Goal: Task Accomplishment & Management: Manage account settings

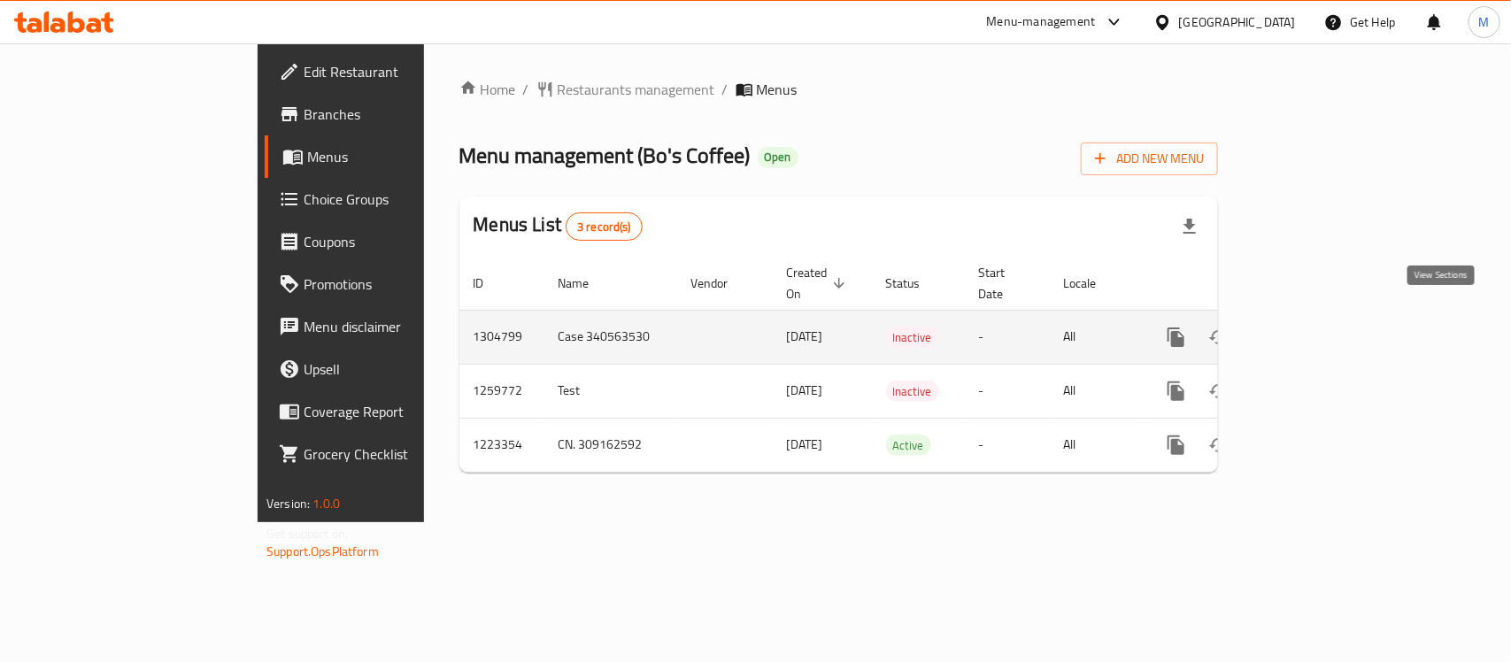
click at [1314, 327] on icon "enhanced table" at bounding box center [1303, 337] width 21 height 21
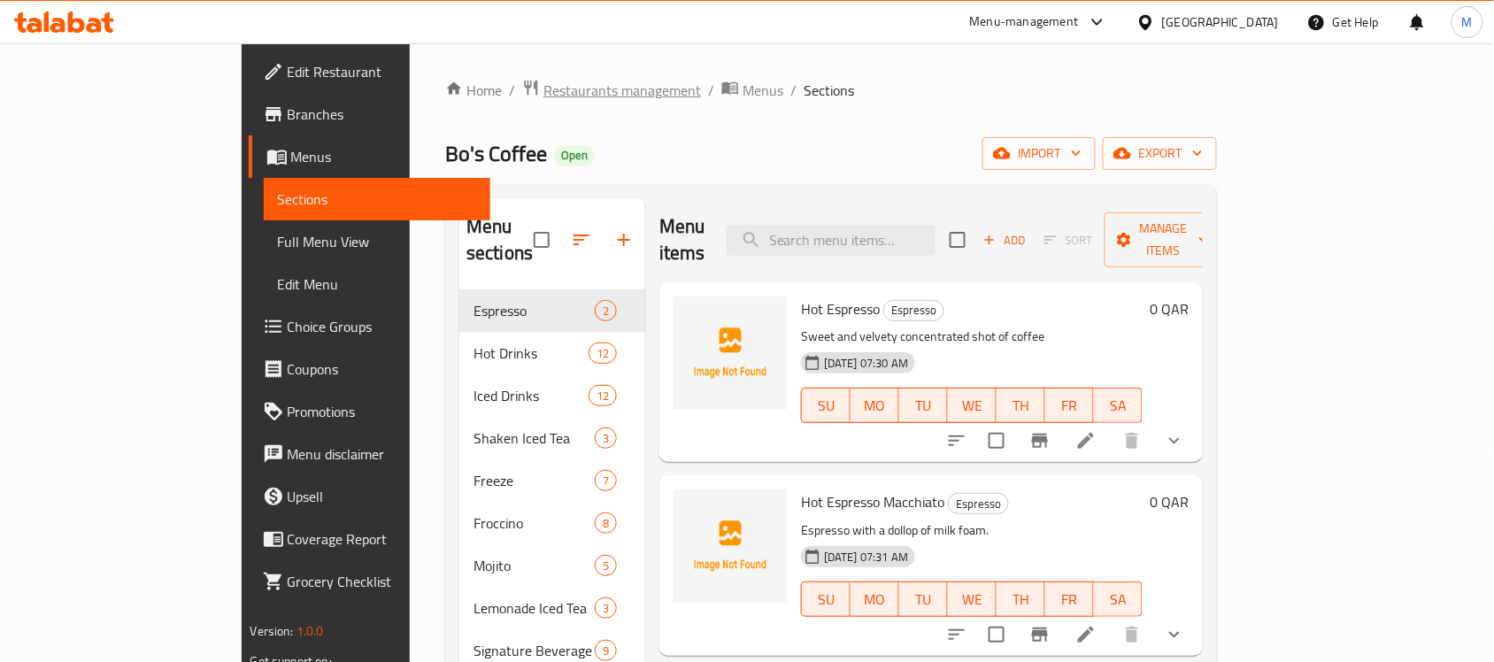
click at [543, 93] on span "Restaurants management" at bounding box center [622, 90] width 158 height 21
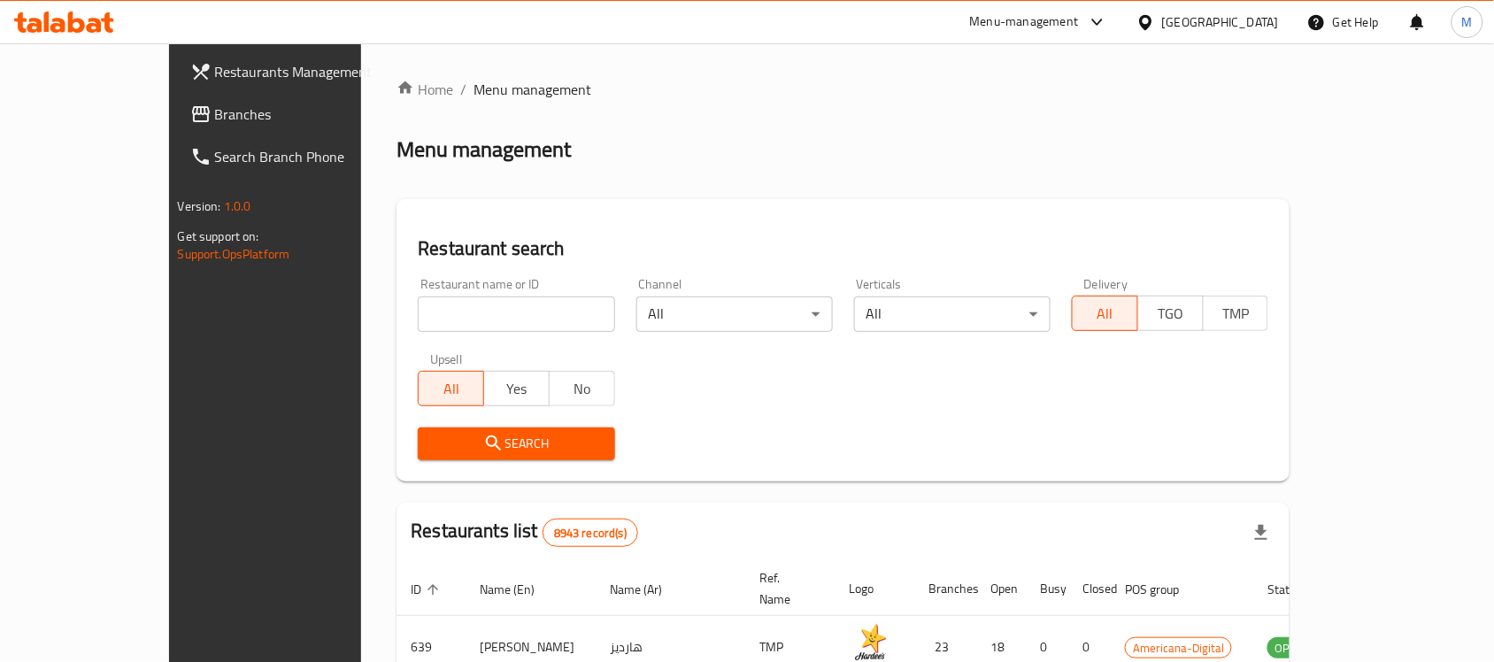
drag, startPoint x: 1279, startPoint y: 19, endPoint x: 1270, endPoint y: 32, distance: 15.2
click at [1279, 19] on div "Qatar" at bounding box center [1220, 21] width 117 height 19
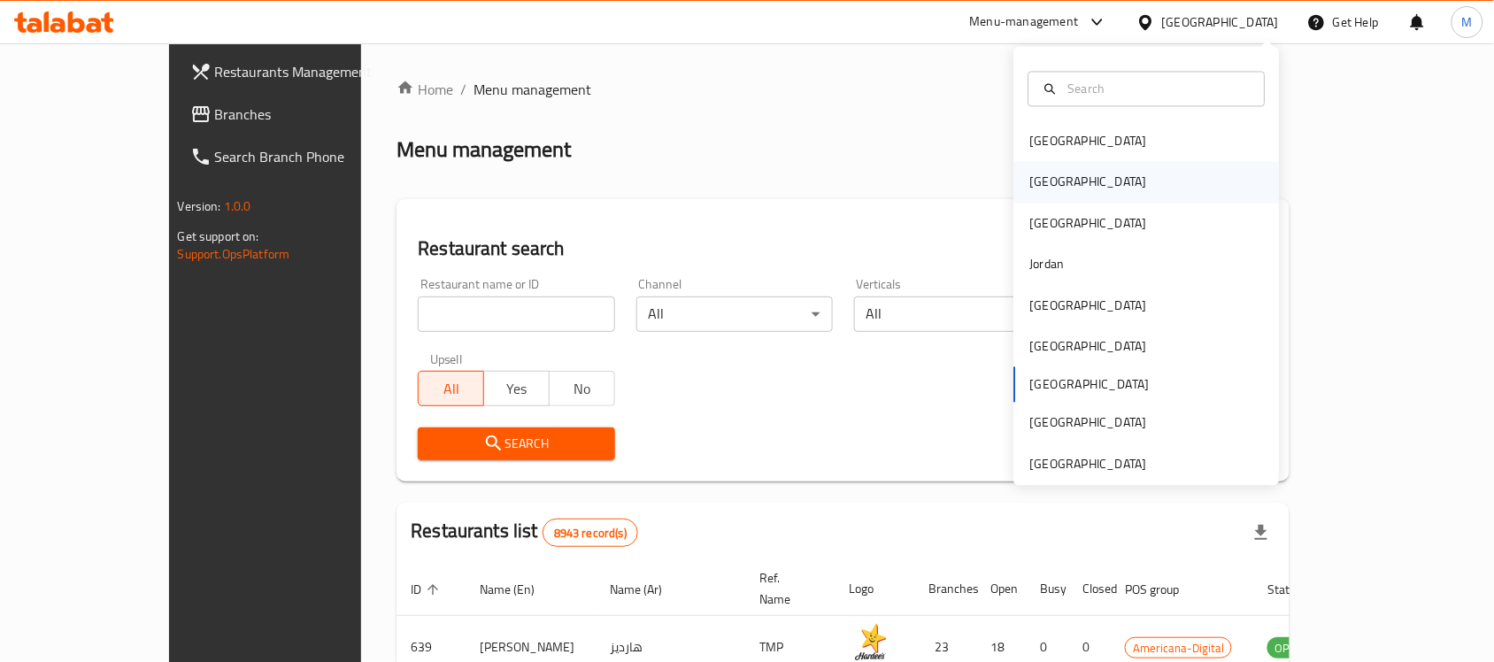
click at [1045, 178] on div "Egypt" at bounding box center [1088, 182] width 145 height 41
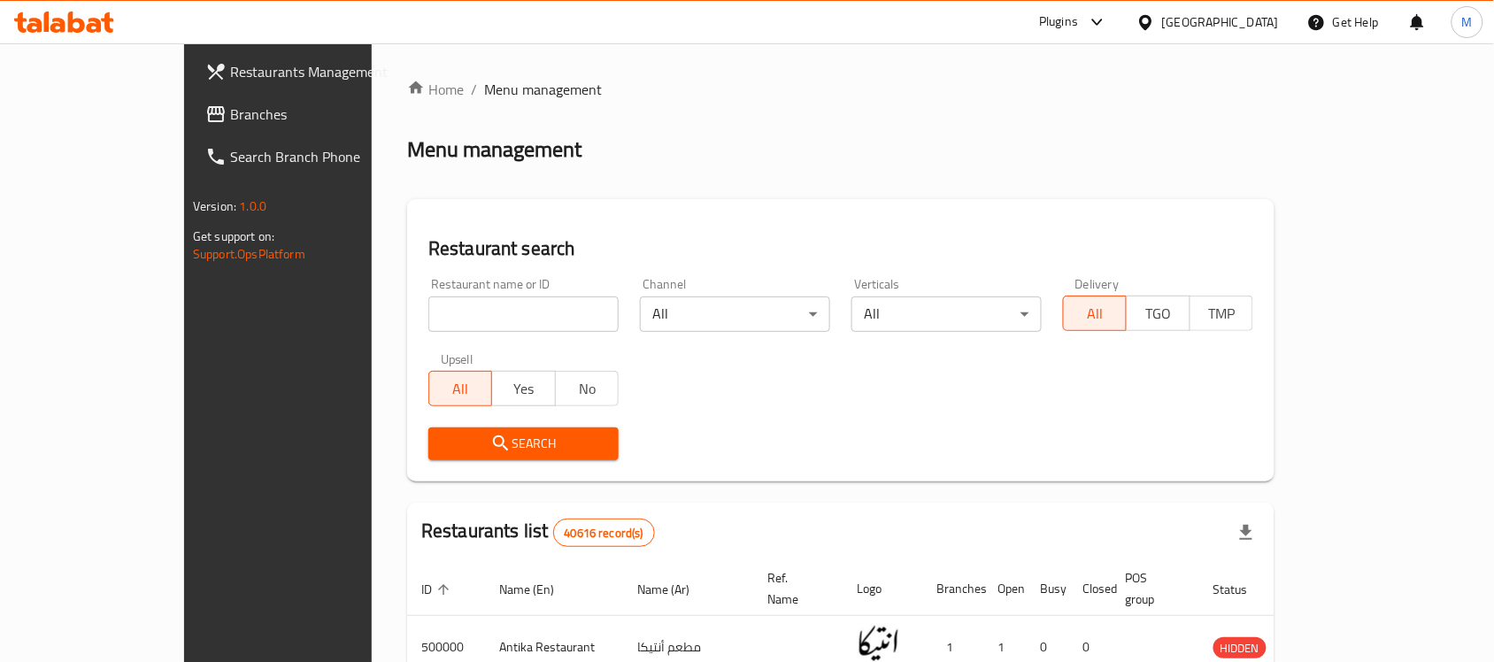
click at [428, 311] on input "search" at bounding box center [523, 313] width 190 height 35
paste input "502317"
type input "502317"
click at [443, 441] on span "Search" at bounding box center [524, 444] width 162 height 22
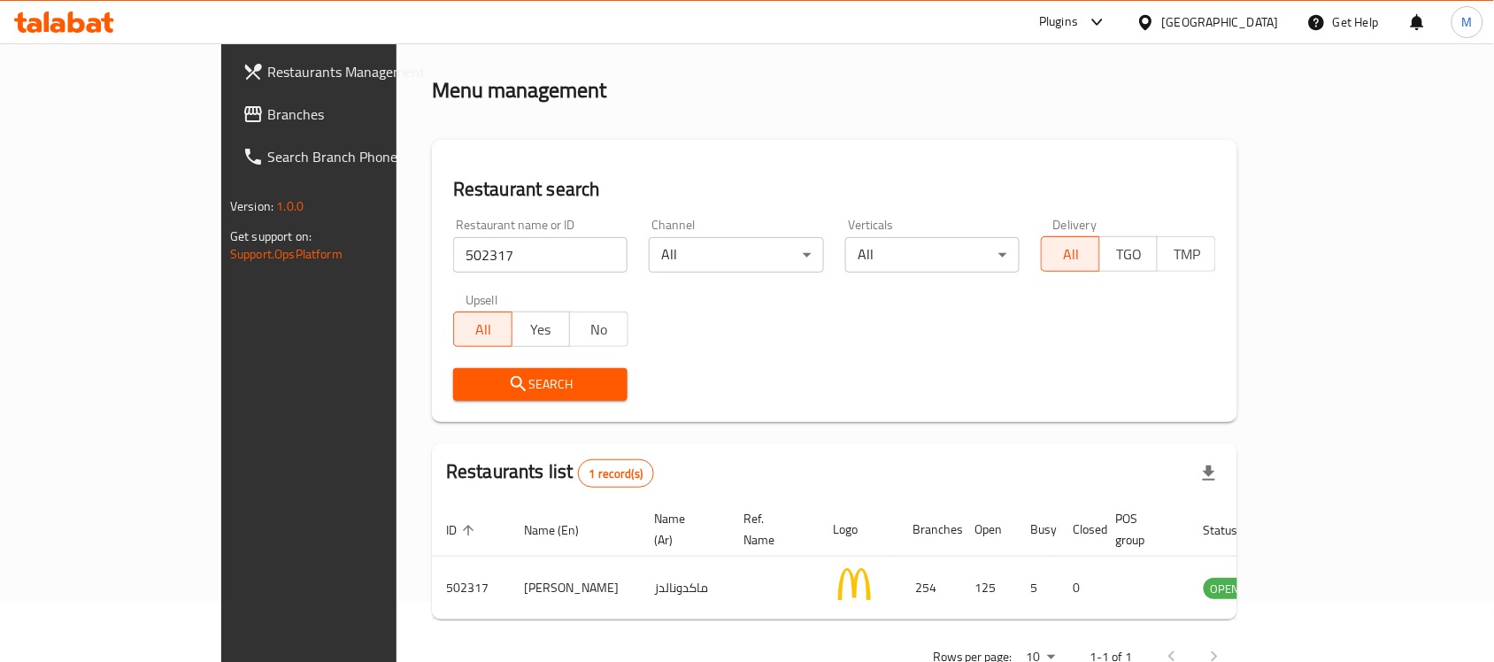
scroll to position [93, 0]
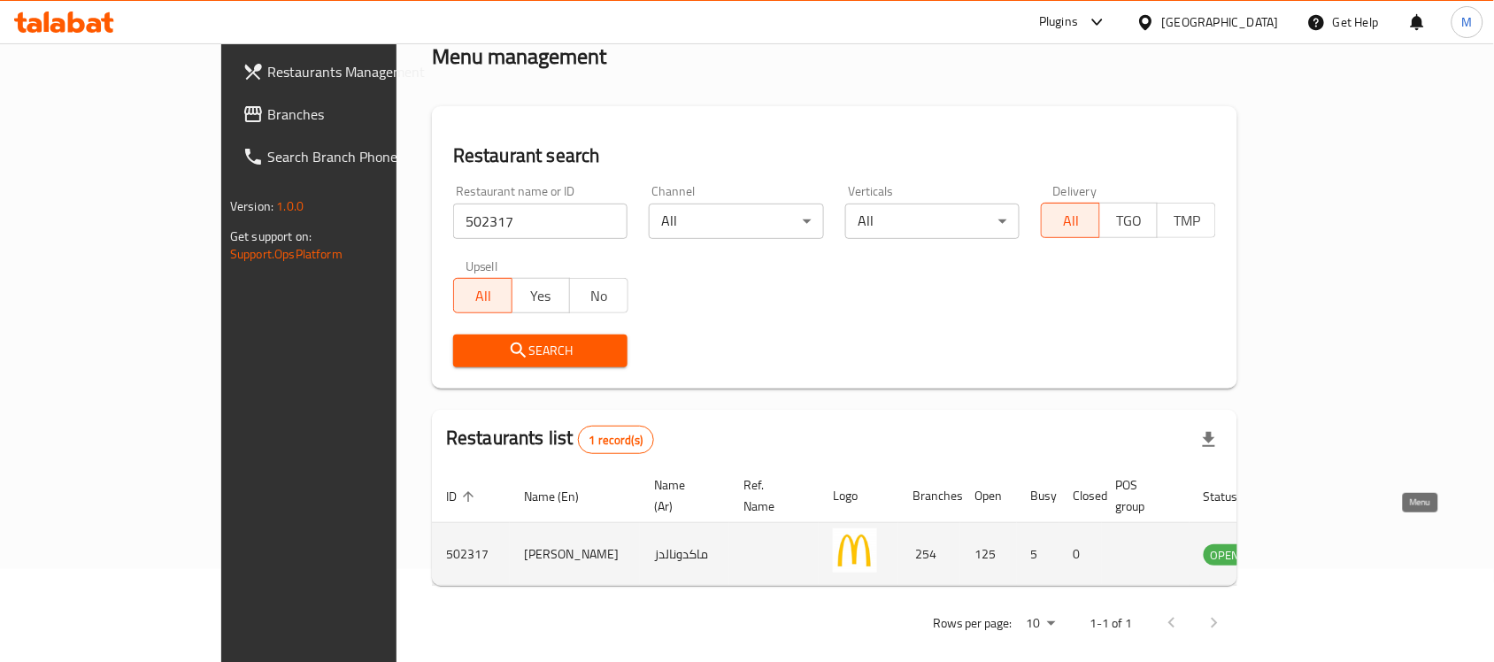
click at [1317, 548] on icon "enhanced table" at bounding box center [1306, 555] width 19 height 15
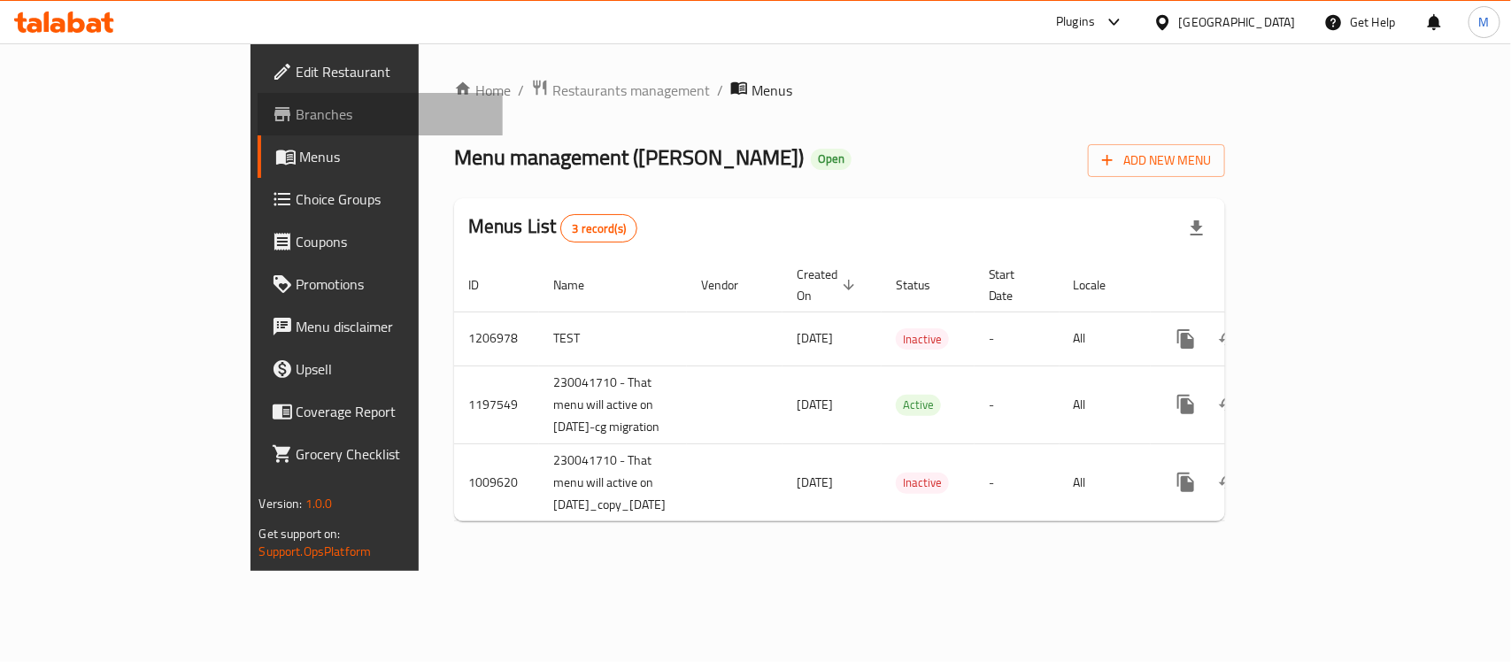
click at [296, 121] on span "Branches" at bounding box center [392, 114] width 192 height 21
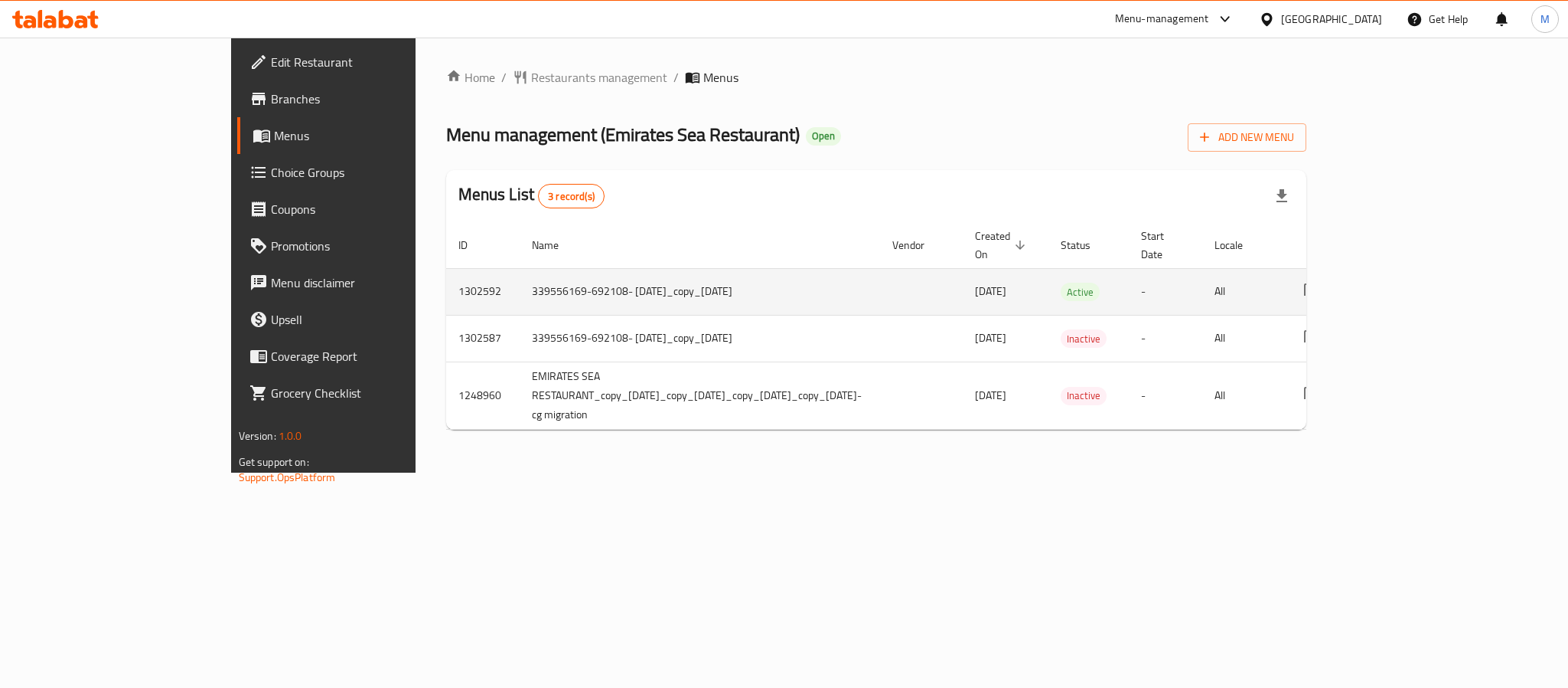
click at [1306, 273] on link "enhanced table" at bounding box center [1422, 292] width 36 height 36
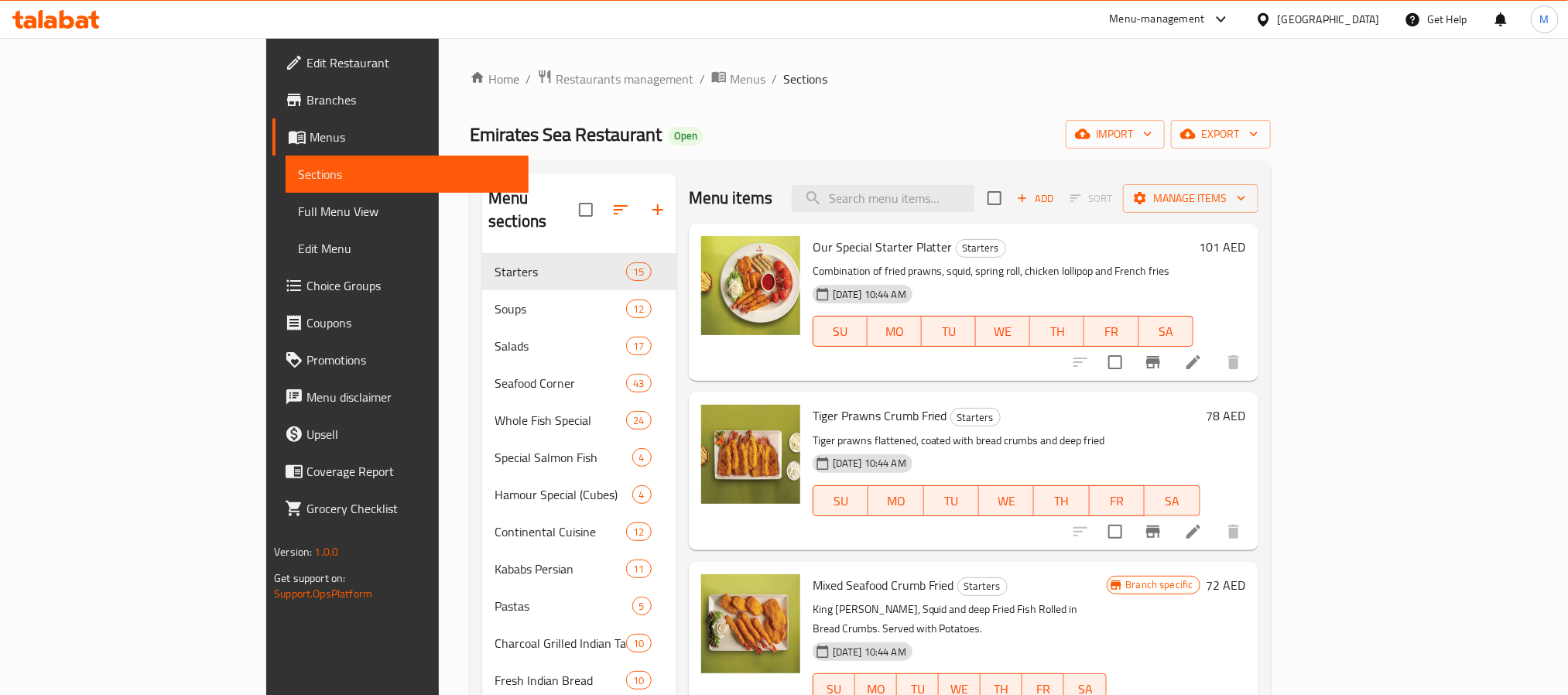
click at [306, 286] on span "Choice Groups" at bounding box center [410, 285] width 209 height 18
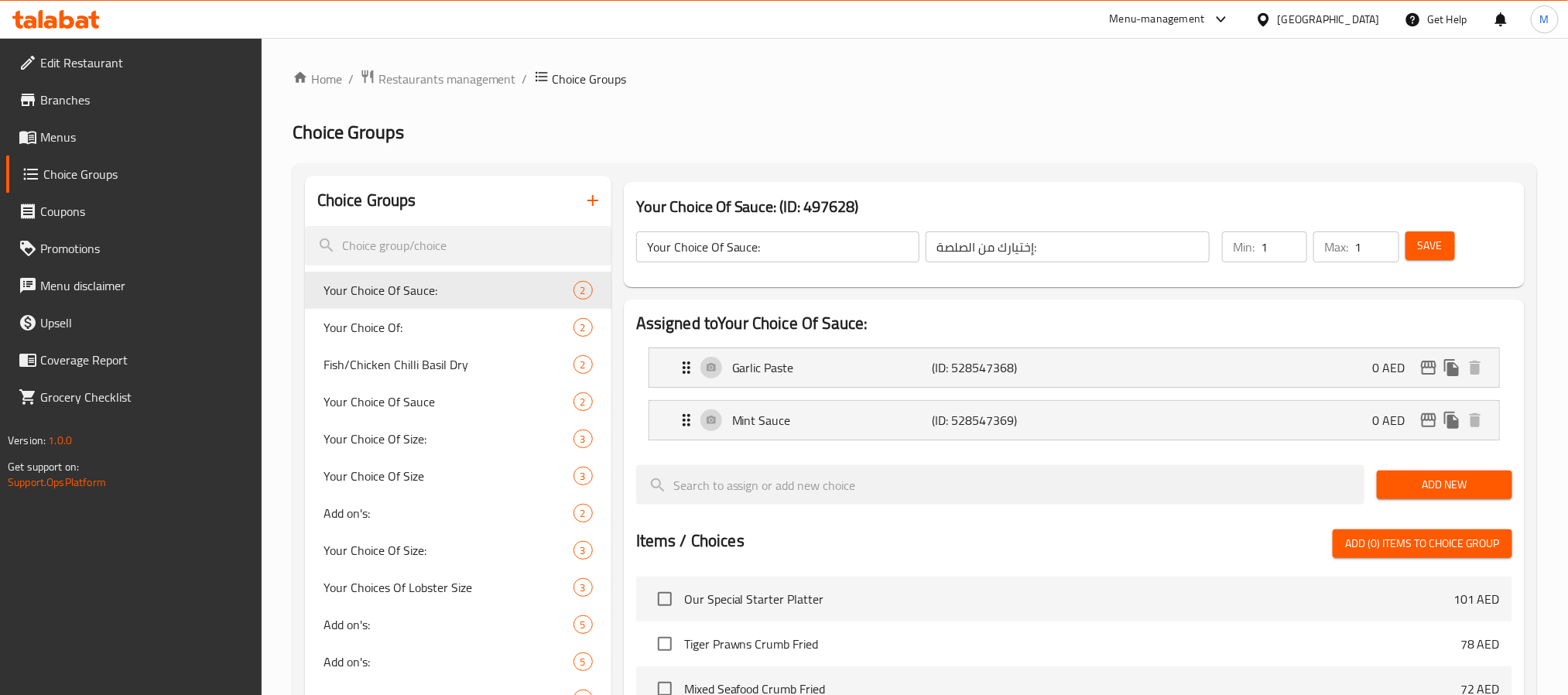
click at [51, 128] on span "Menus" at bounding box center [144, 136] width 209 height 18
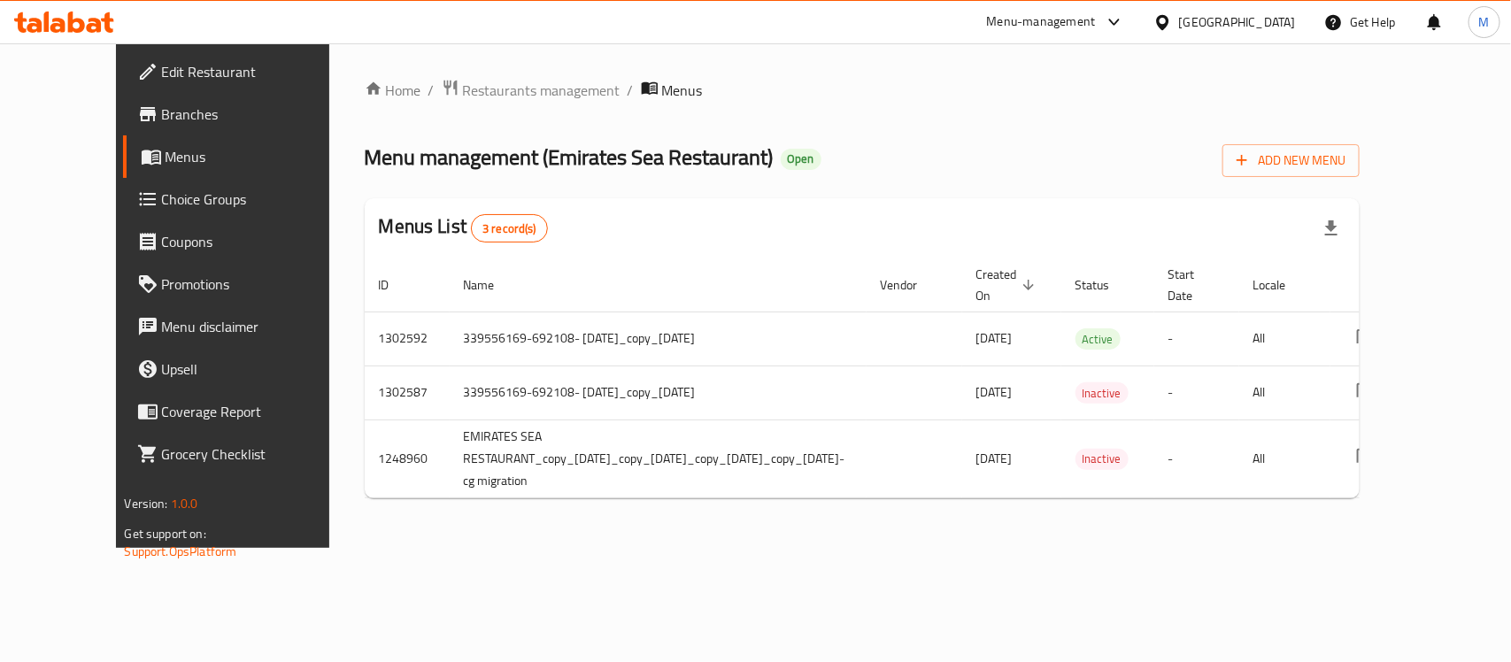
click at [162, 204] on span "Choice Groups" at bounding box center [258, 199] width 192 height 21
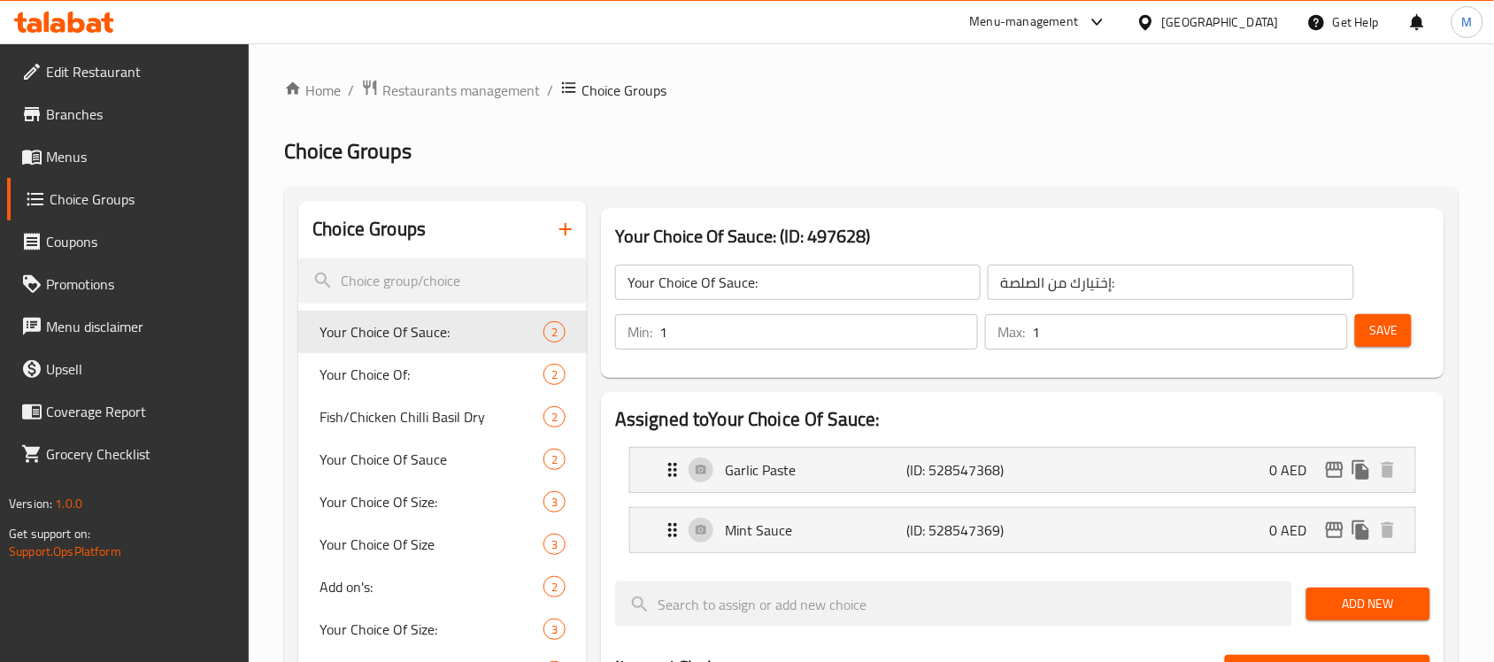
click at [53, 118] on span "Branches" at bounding box center [140, 114] width 189 height 21
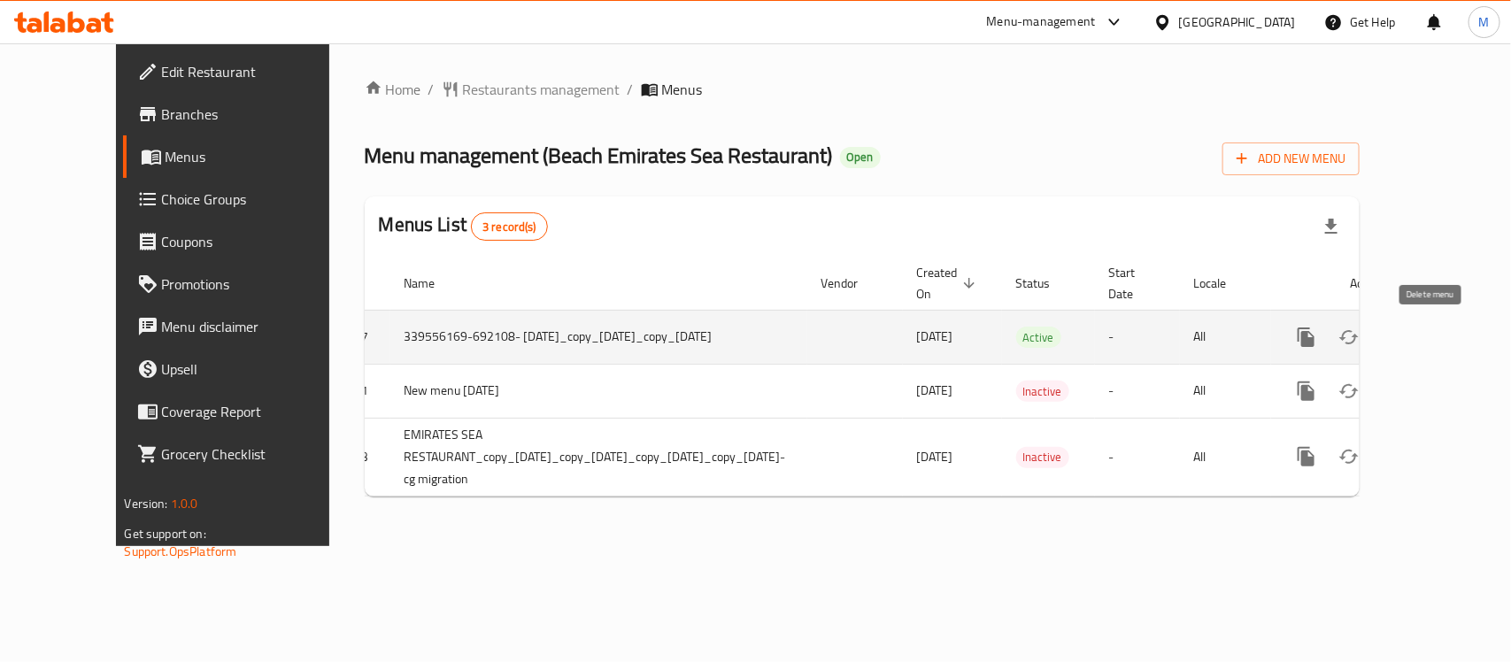
scroll to position [0, 93]
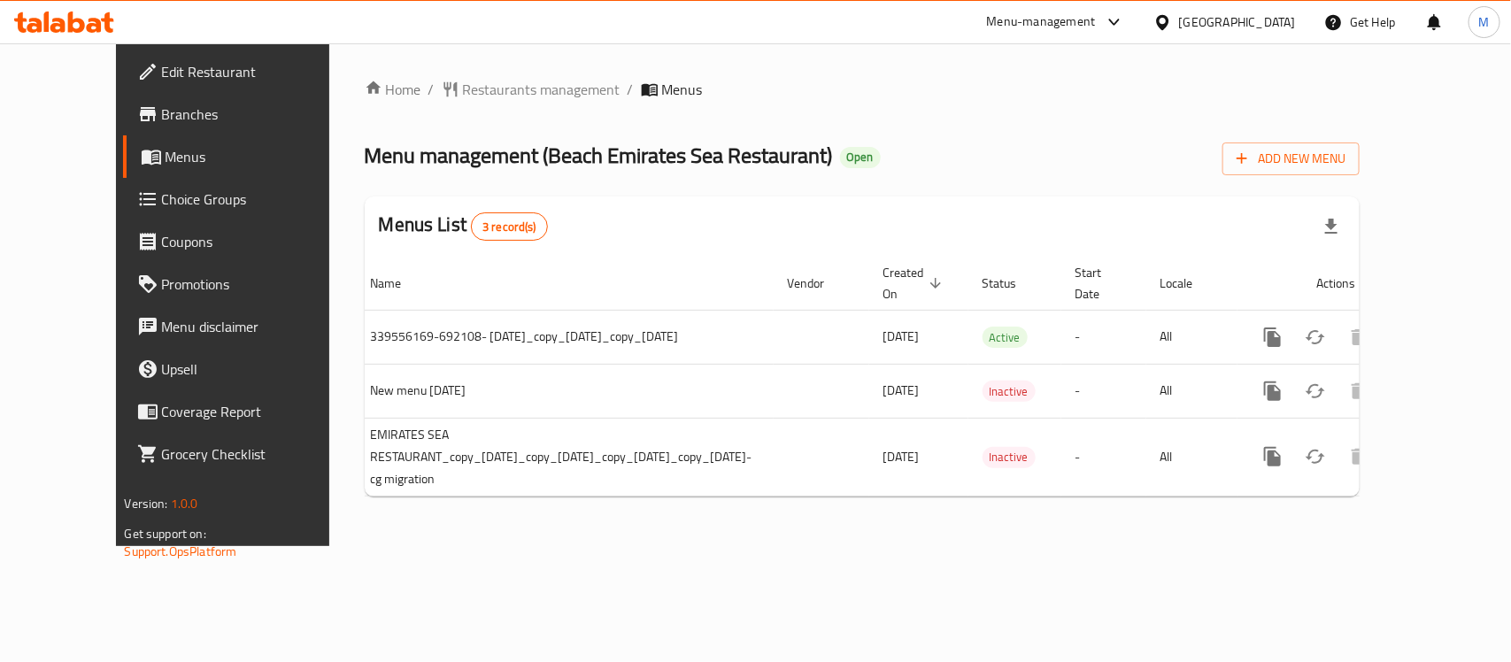
click at [162, 189] on span "Choice Groups" at bounding box center [258, 199] width 192 height 21
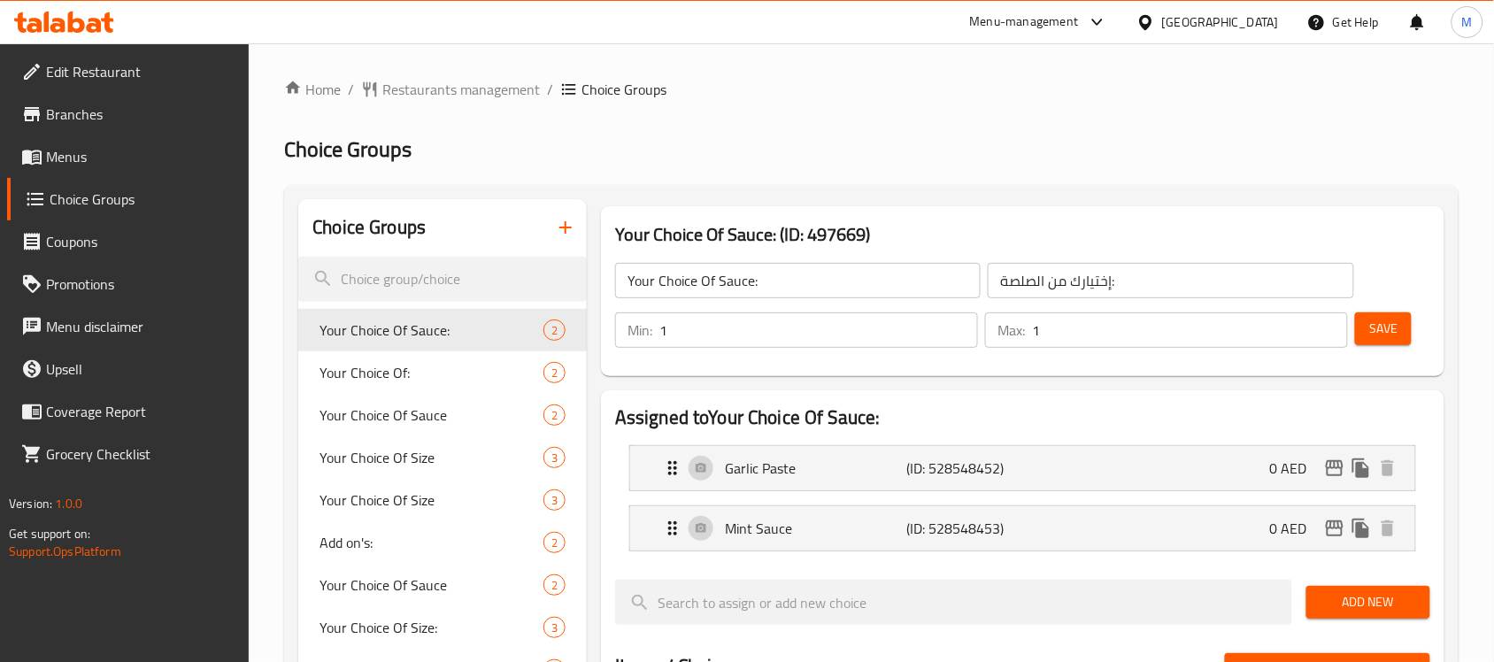
click at [47, 153] on span "Menus" at bounding box center [140, 156] width 189 height 21
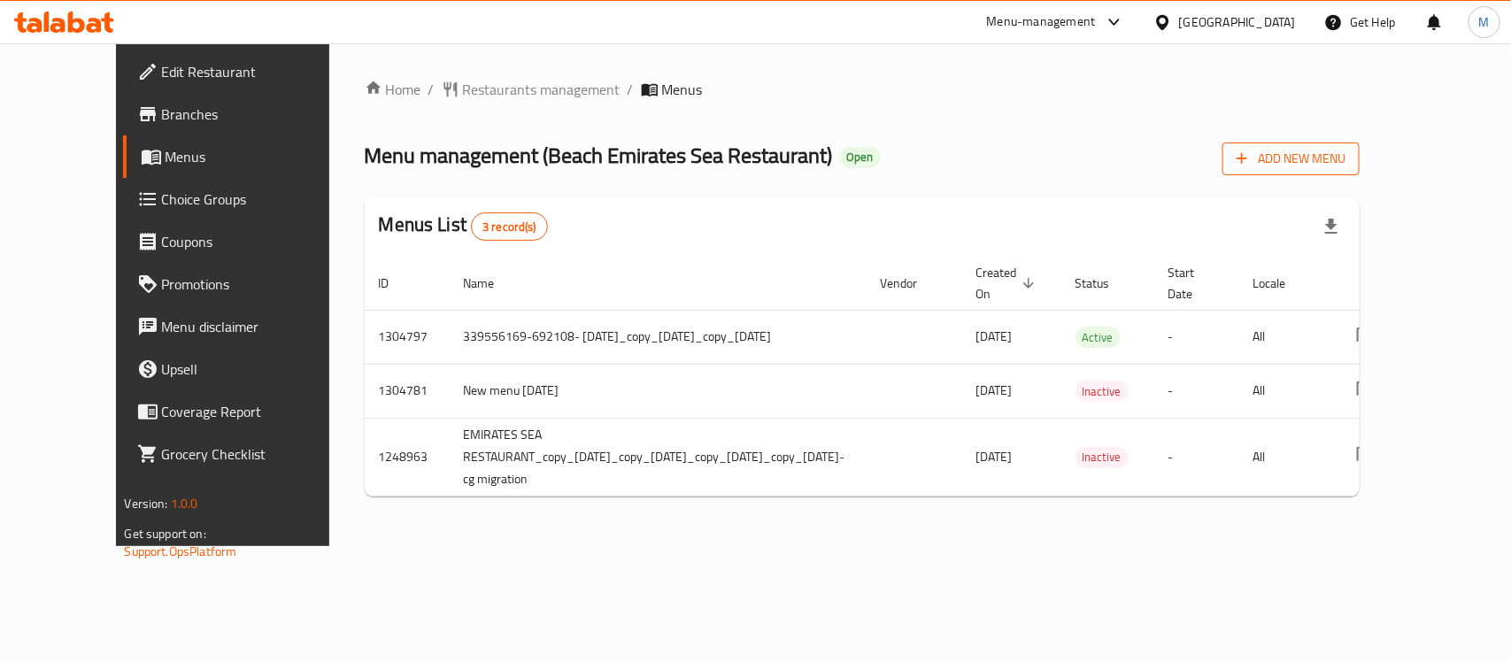
click at [1345, 152] on span "Add New Menu" at bounding box center [1290, 159] width 109 height 22
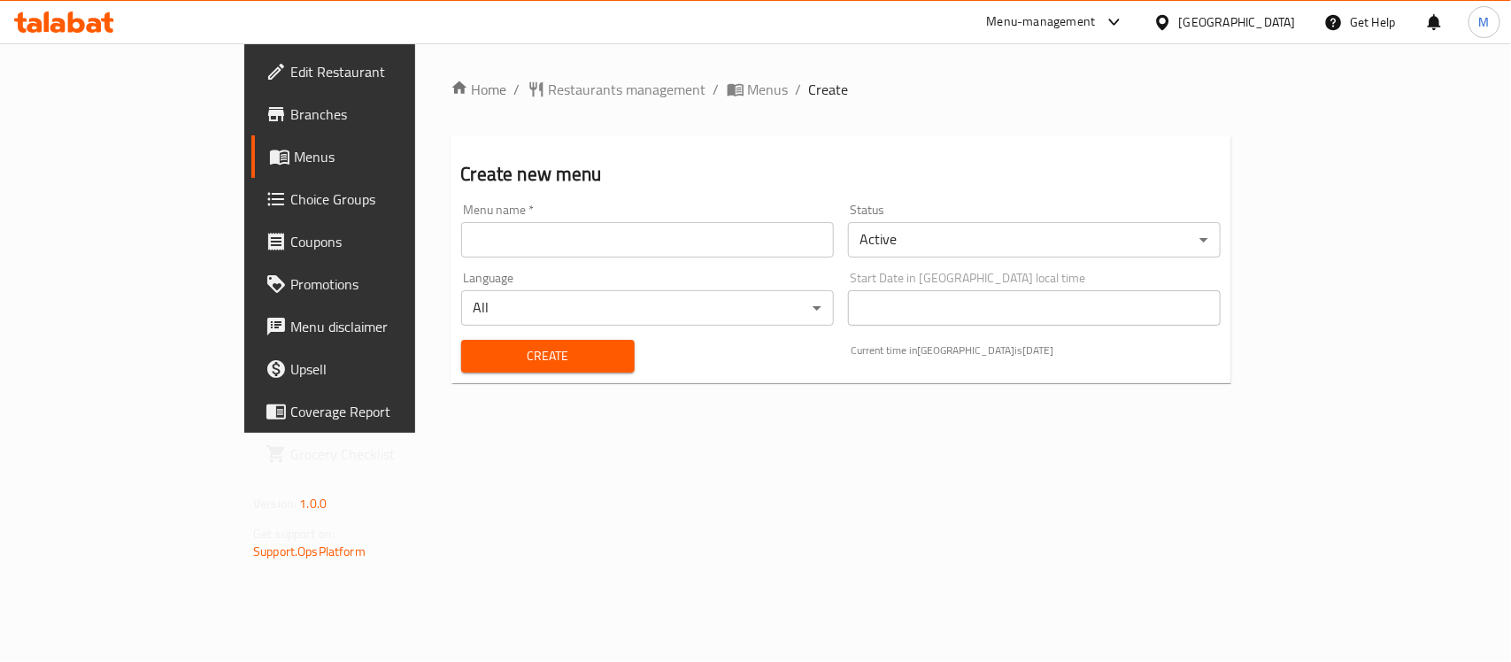
click at [461, 236] on input "text" at bounding box center [647, 239] width 373 height 35
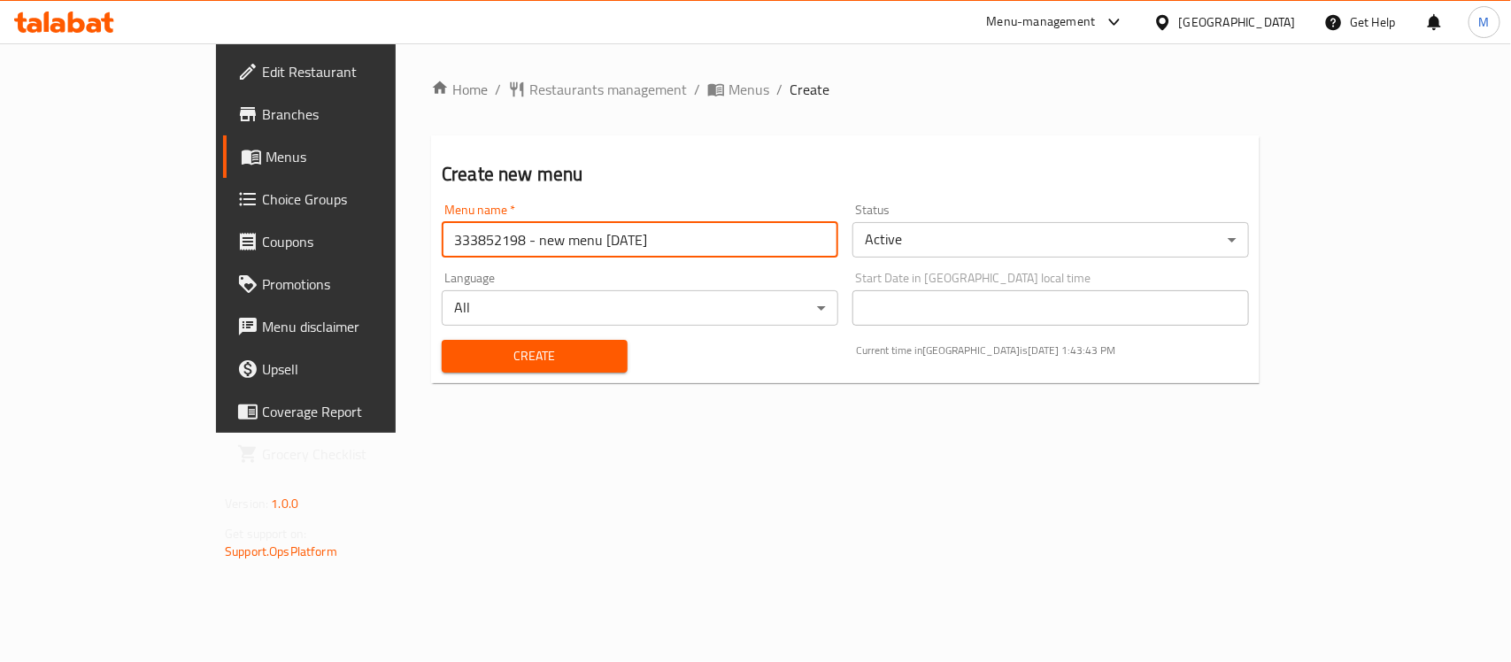
click at [442, 231] on input "333852198 - new menu 26/02/2024" at bounding box center [640, 239] width 396 height 35
paste input "40601708"
click at [470, 242] on input "340601708 - new menu 26/02/2024" at bounding box center [640, 239] width 396 height 35
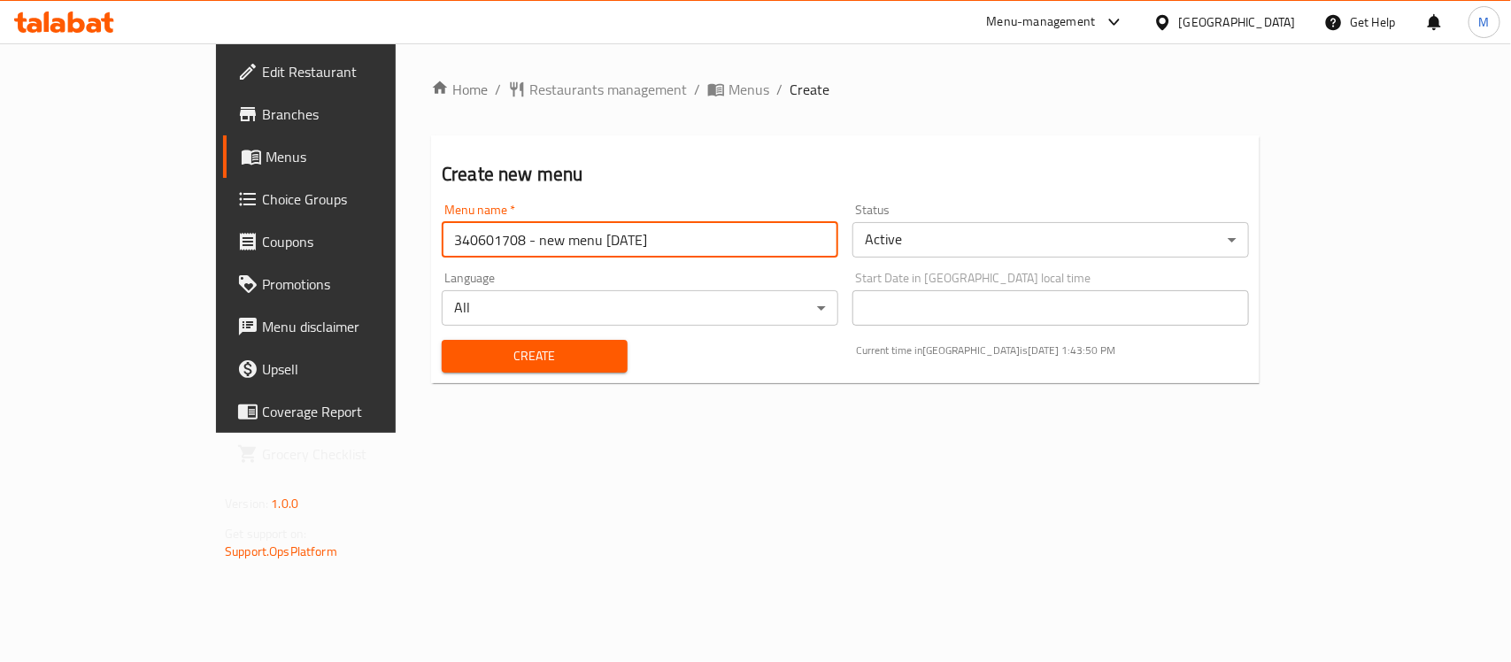
click at [497, 237] on input "340601708 - new menu 11/02/2024" at bounding box center [640, 239] width 396 height 35
click at [523, 231] on input "340601708 - new menu 11/08/2024" at bounding box center [640, 239] width 396 height 35
drag, startPoint x: 538, startPoint y: 237, endPoint x: 528, endPoint y: 239, distance: 9.9
click at [528, 239] on input "340601708 - new menu 11/08/2024" at bounding box center [640, 239] width 396 height 35
type input "340601708 - new menu [DATE]"
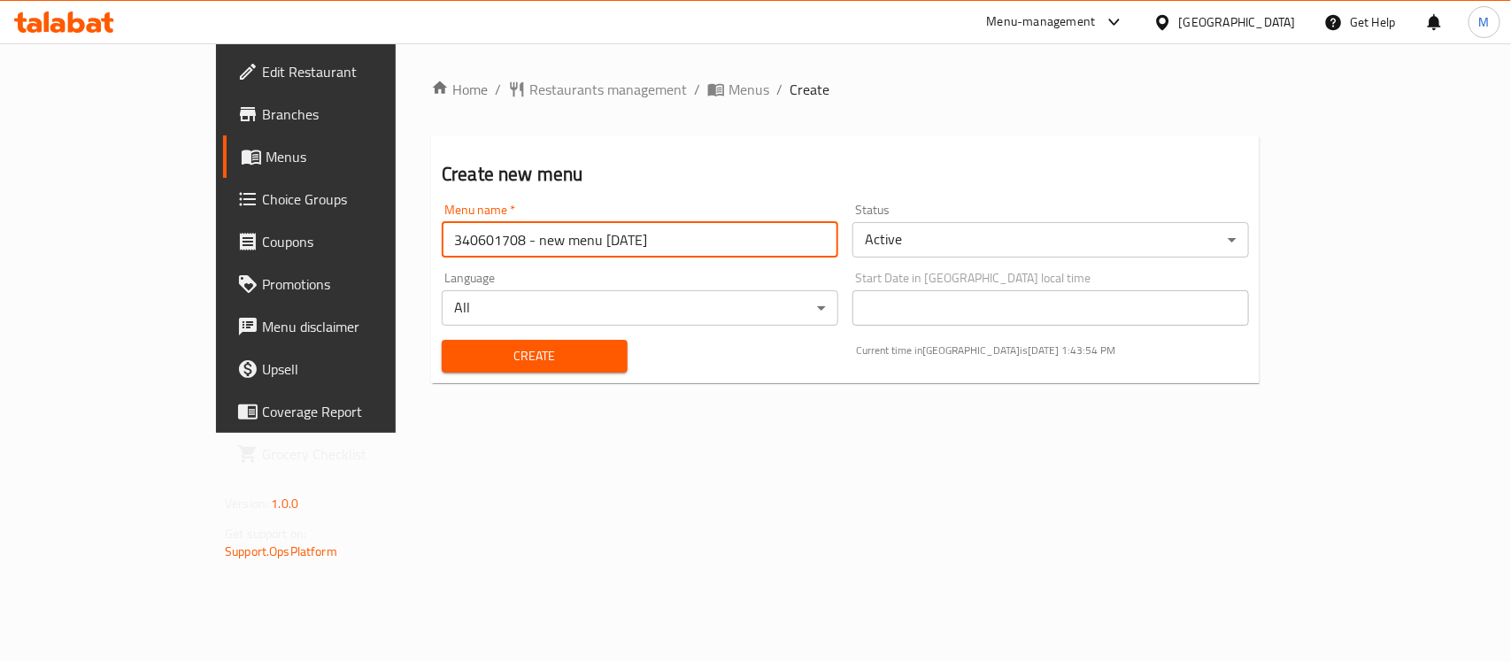
click at [1007, 250] on body "​ Menu-management United Arab Emirates Get Help M Edit Restaurant Branches Menu…" at bounding box center [755, 352] width 1511 height 619
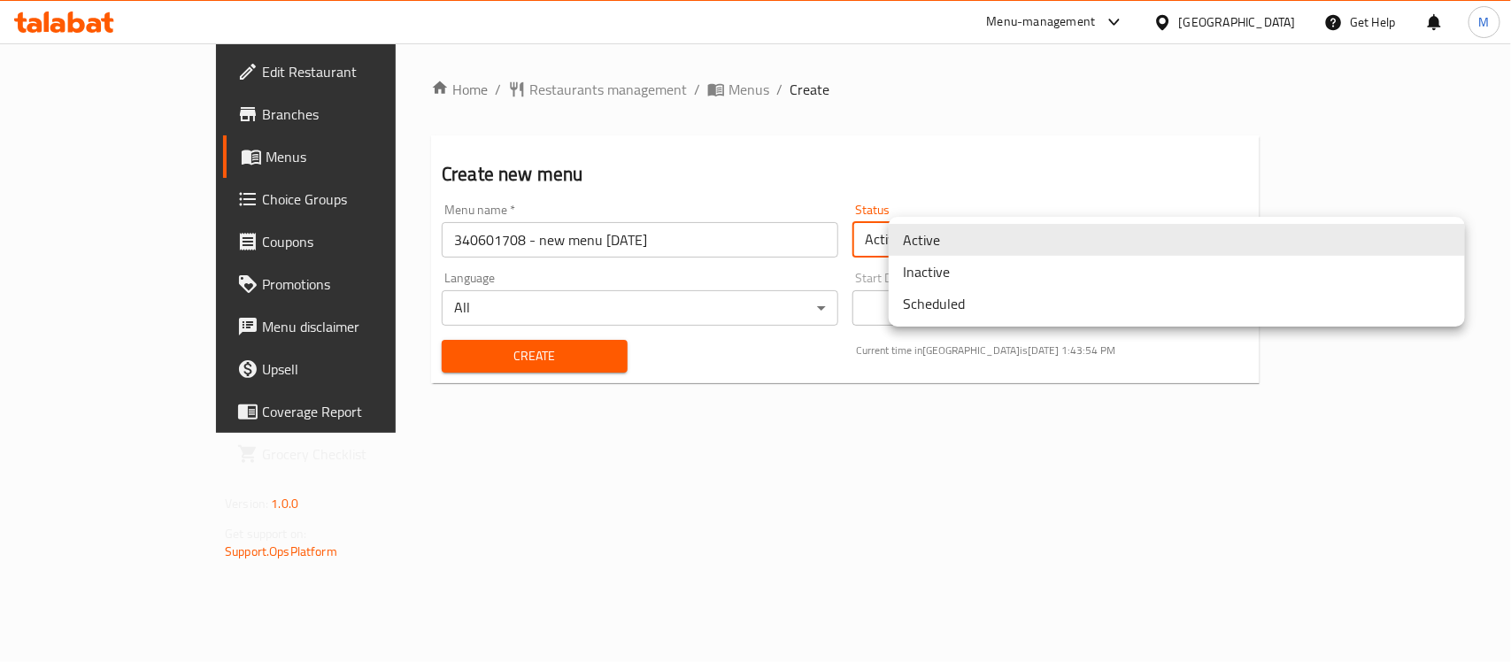
click at [916, 267] on li "Inactive" at bounding box center [1177, 272] width 576 height 32
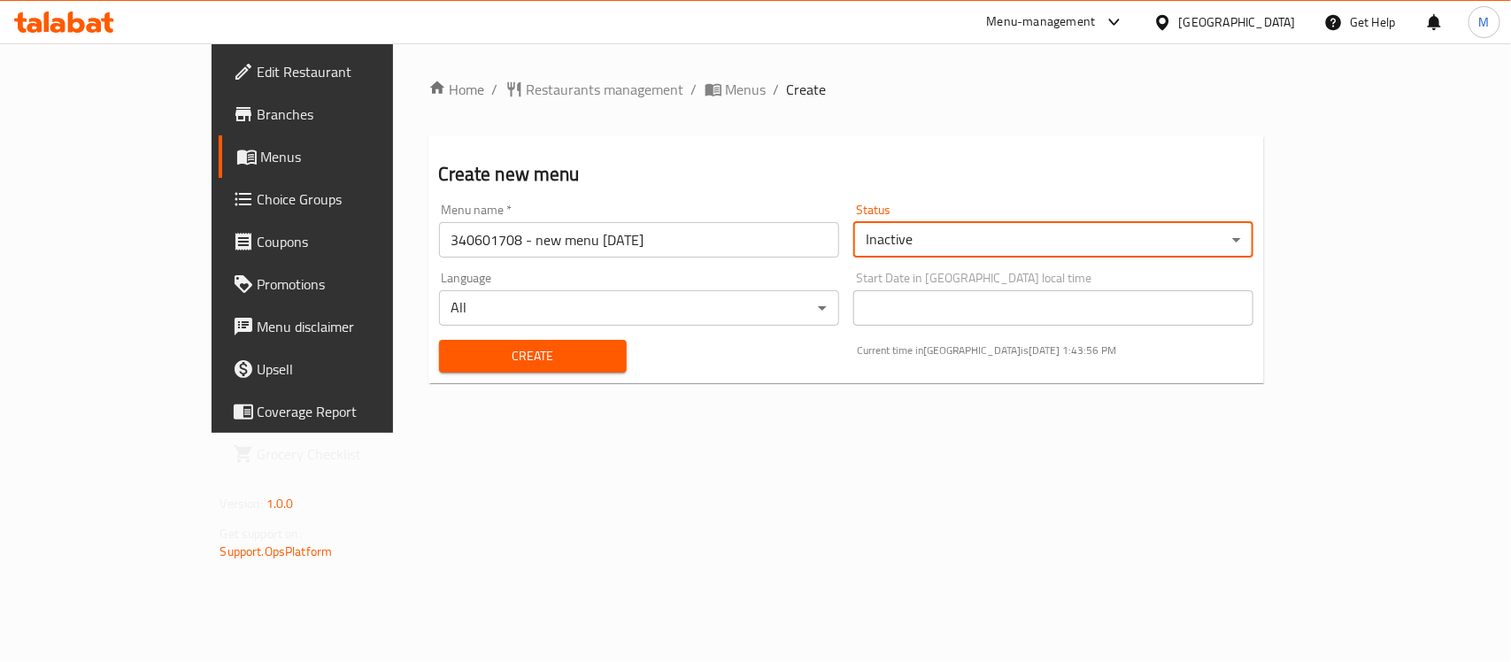
click at [489, 350] on span "Create" at bounding box center [532, 356] width 159 height 22
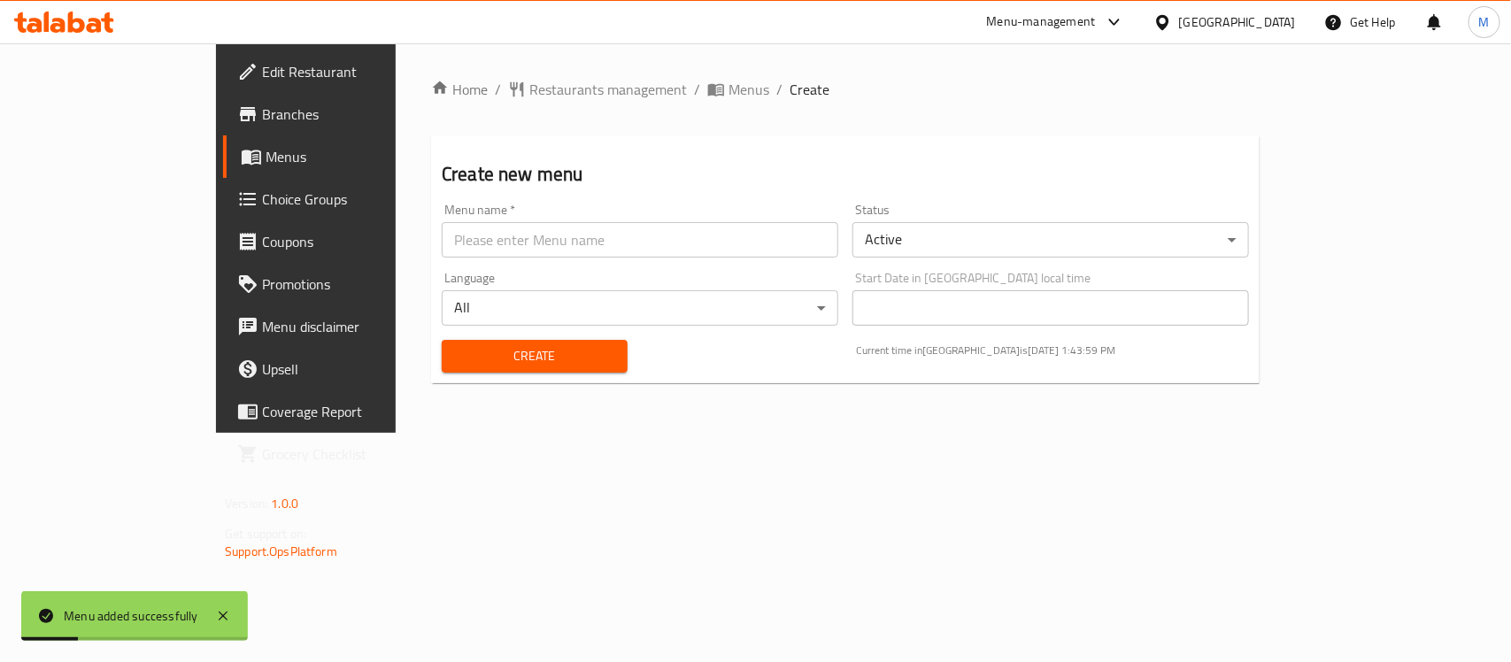
click at [262, 108] on span "Branches" at bounding box center [358, 114] width 192 height 21
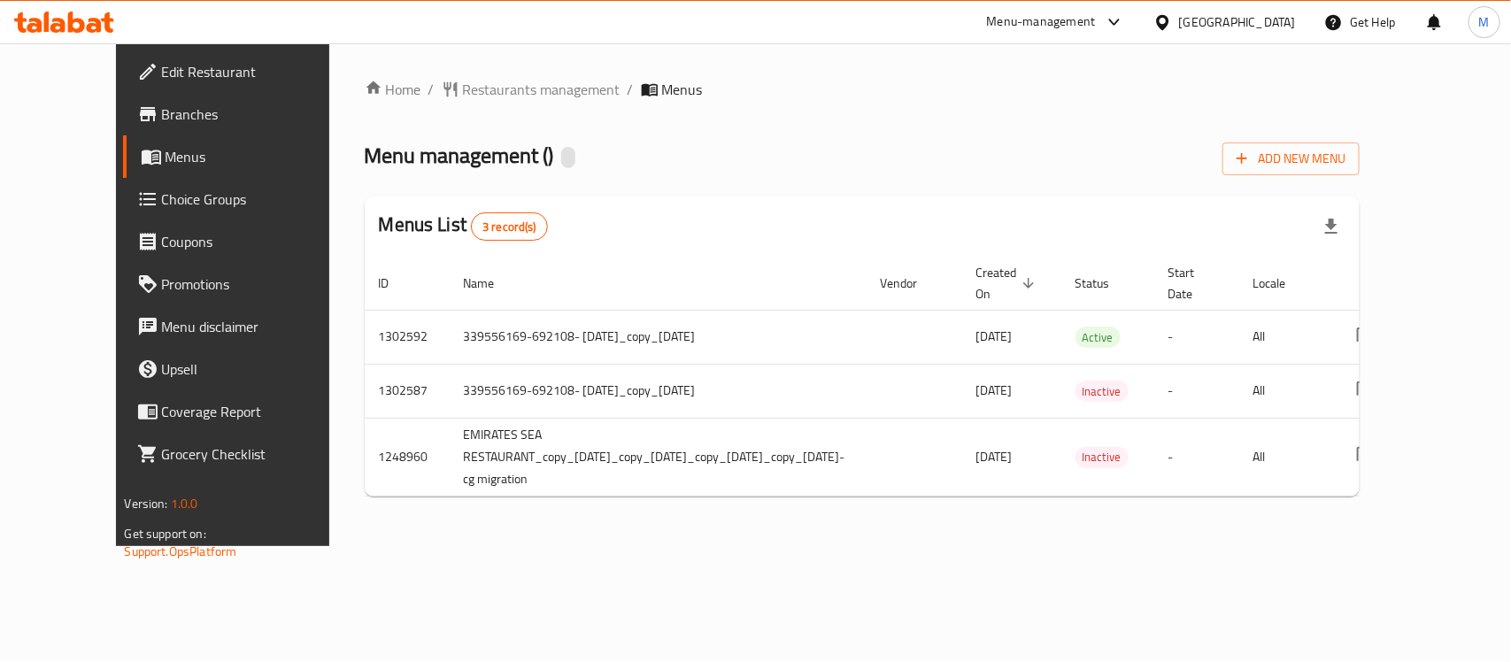
click at [162, 189] on span "Choice Groups" at bounding box center [258, 199] width 192 height 21
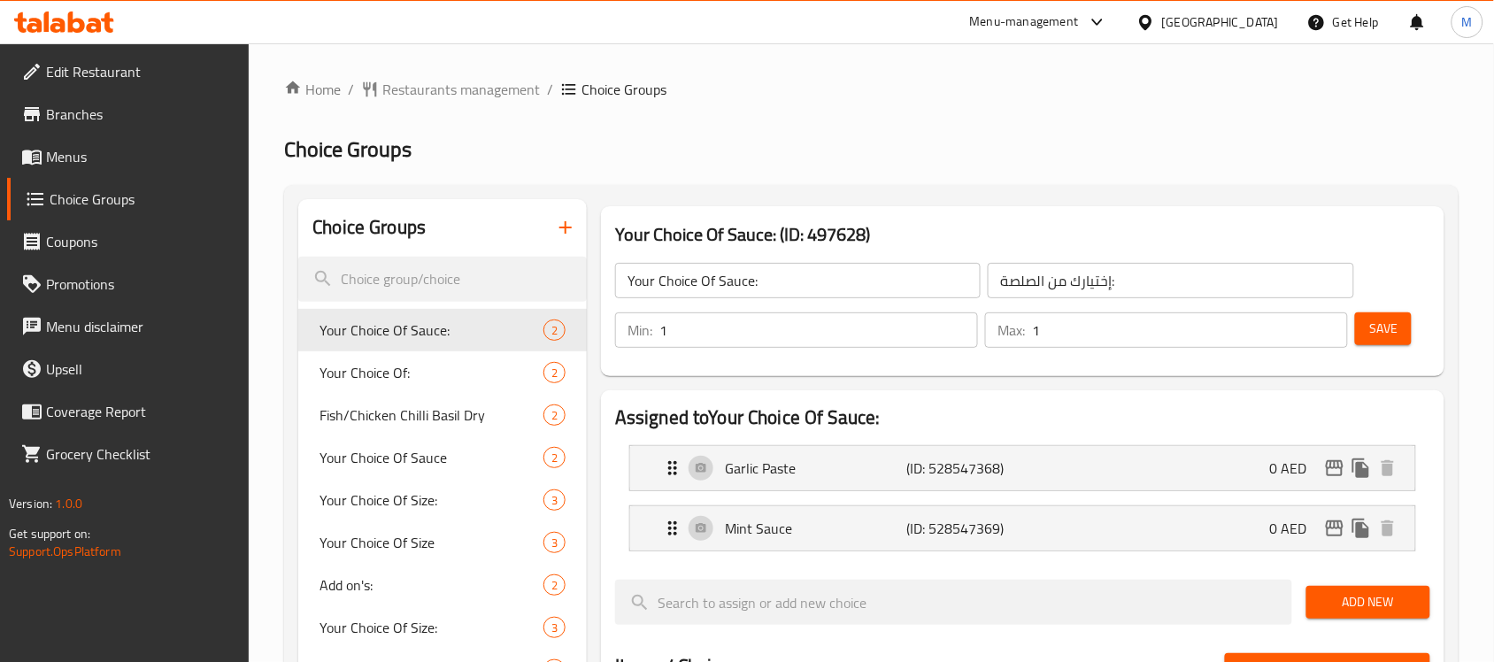
drag, startPoint x: 72, startPoint y: 143, endPoint x: 82, endPoint y: 146, distance: 10.9
click at [73, 146] on span "Menus" at bounding box center [140, 156] width 189 height 21
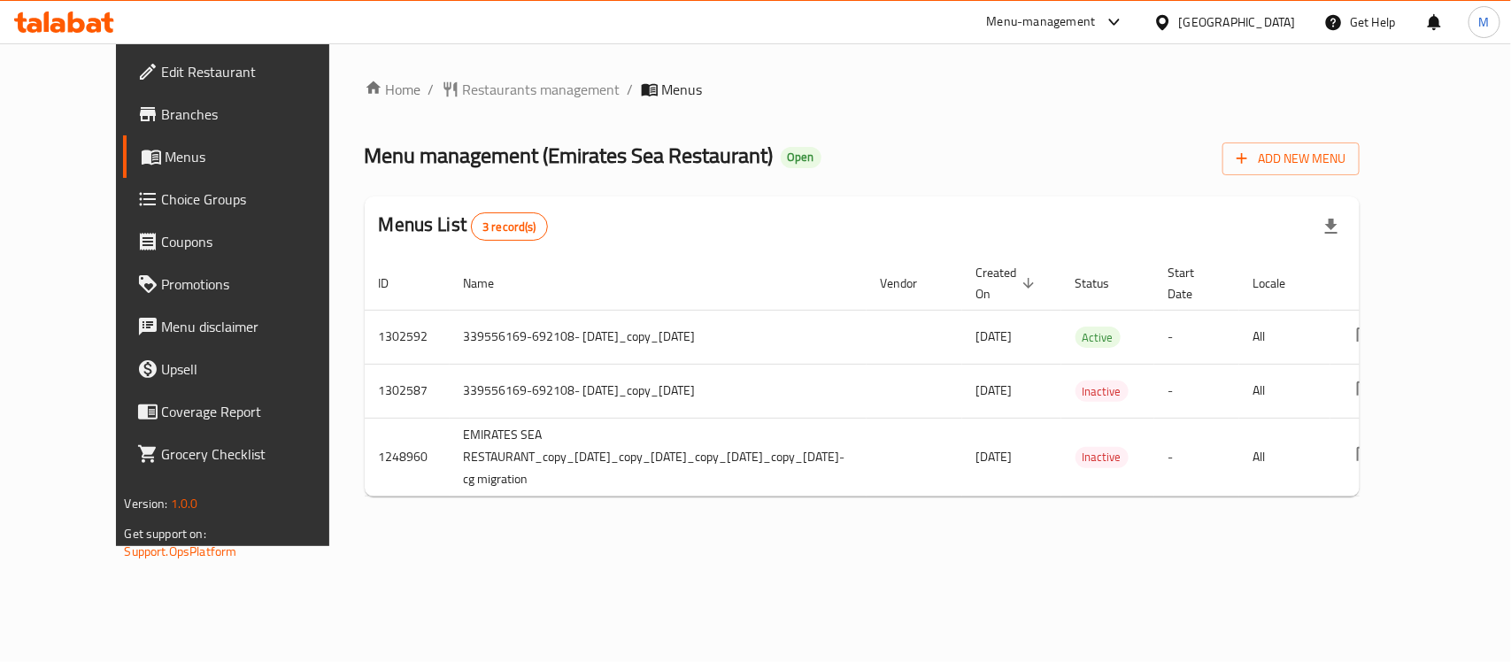
click at [162, 119] on span "Branches" at bounding box center [258, 114] width 192 height 21
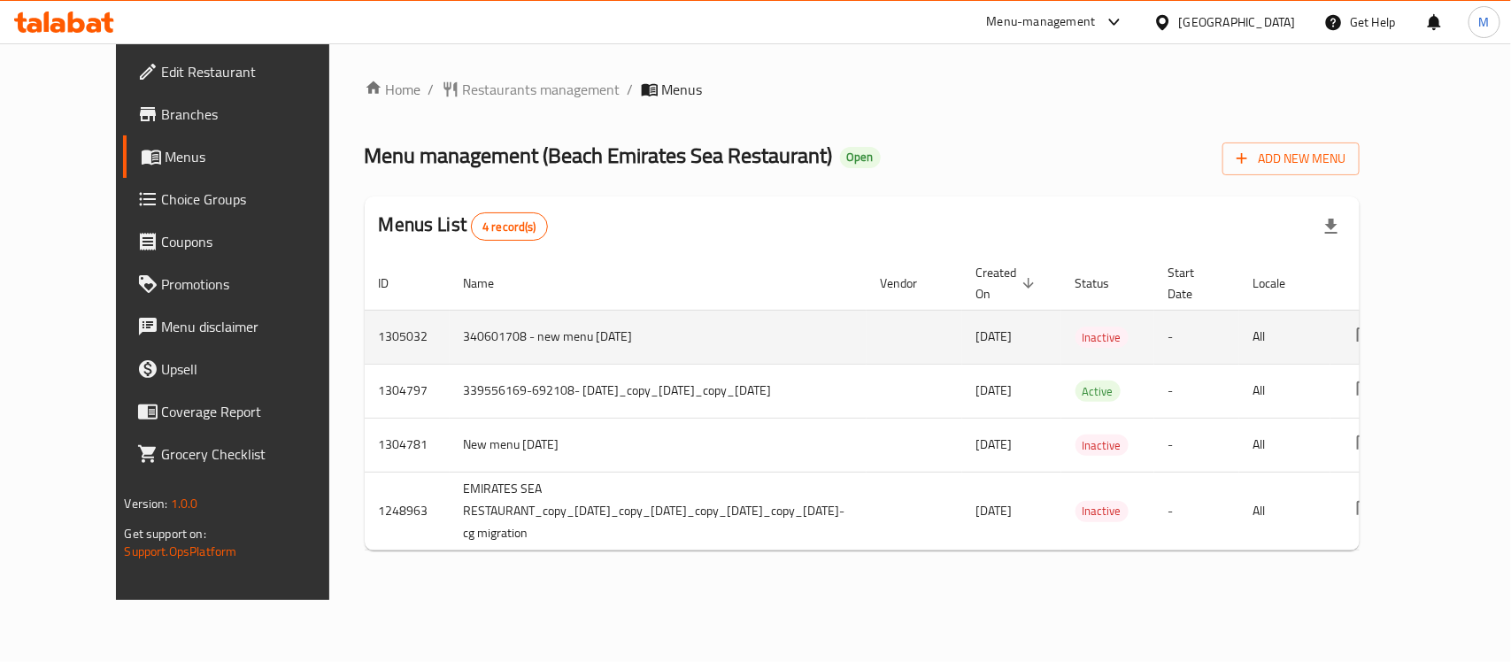
click at [842, 338] on td "340601708 - new menu 11/08/2025" at bounding box center [658, 337] width 417 height 54
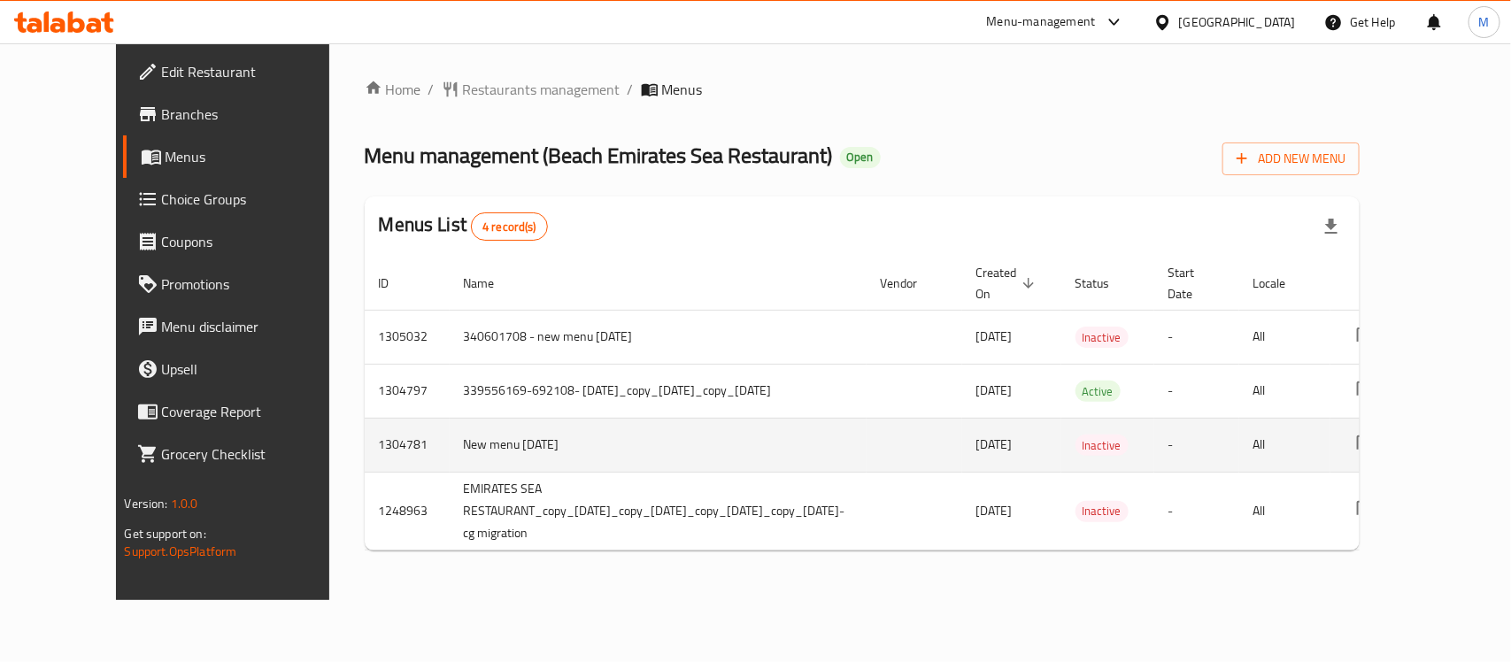
drag, startPoint x: 357, startPoint y: 450, endPoint x: 541, endPoint y: 435, distance: 184.6
click at [541, 435] on tr "1304781 New menu 11/08/2025 09/08/2025 Inactive - All" at bounding box center [947, 445] width 1164 height 54
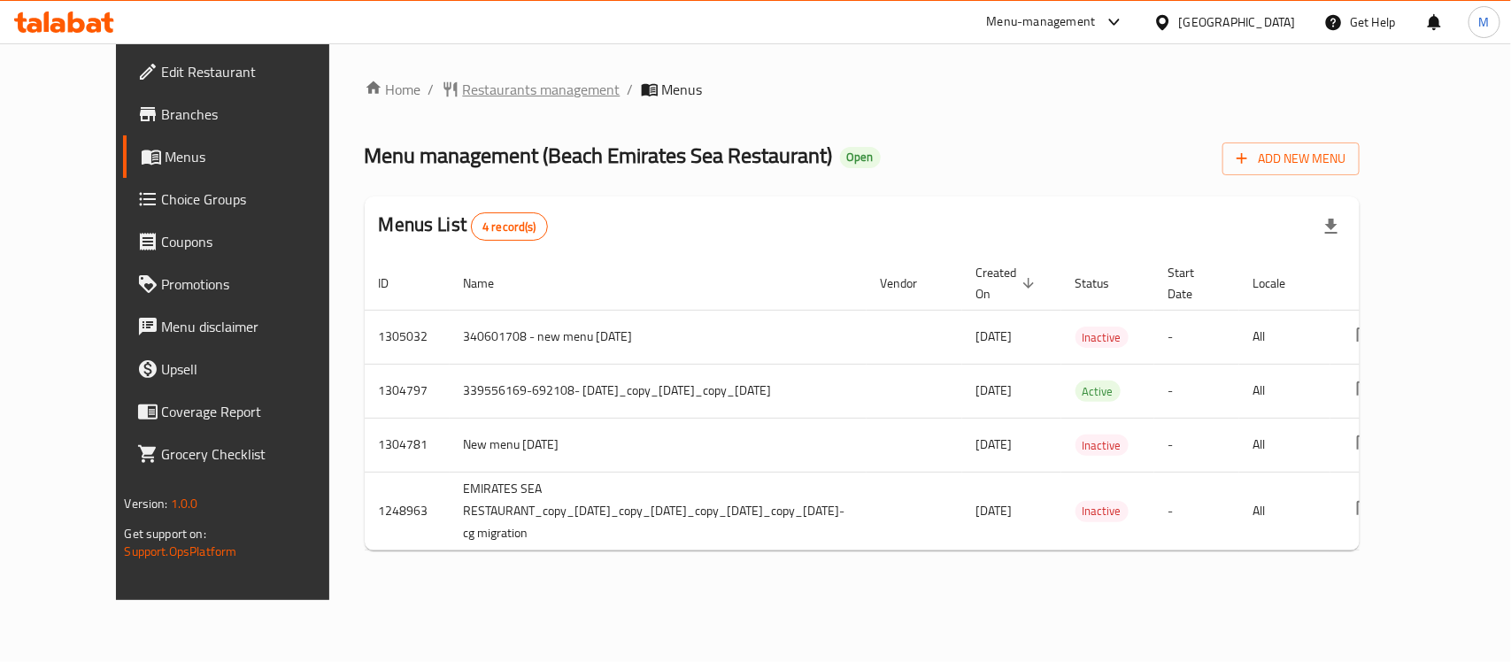
click at [518, 86] on span "Restaurants management" at bounding box center [542, 89] width 158 height 21
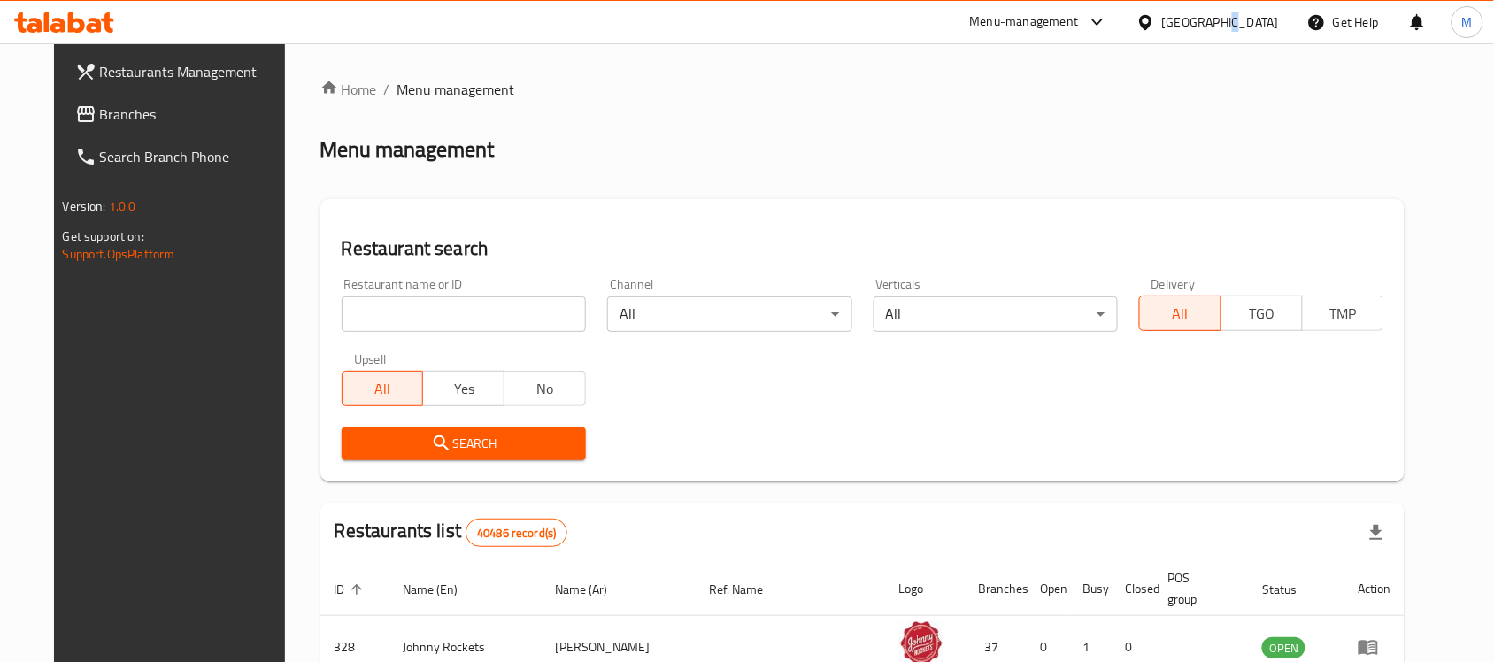
click at [1222, 14] on div "United Arab Emirates" at bounding box center [1220, 21] width 117 height 19
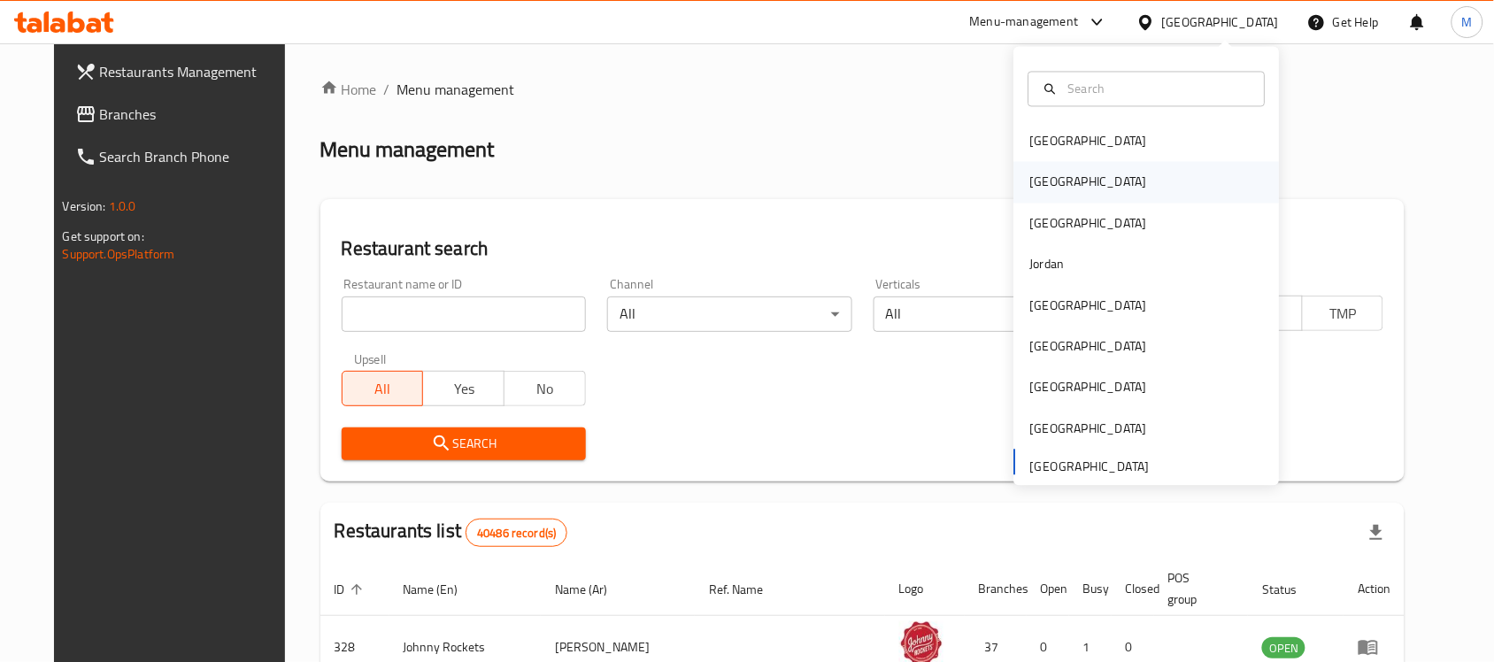
click at [1038, 188] on div "[GEOGRAPHIC_DATA]" at bounding box center [1088, 182] width 117 height 19
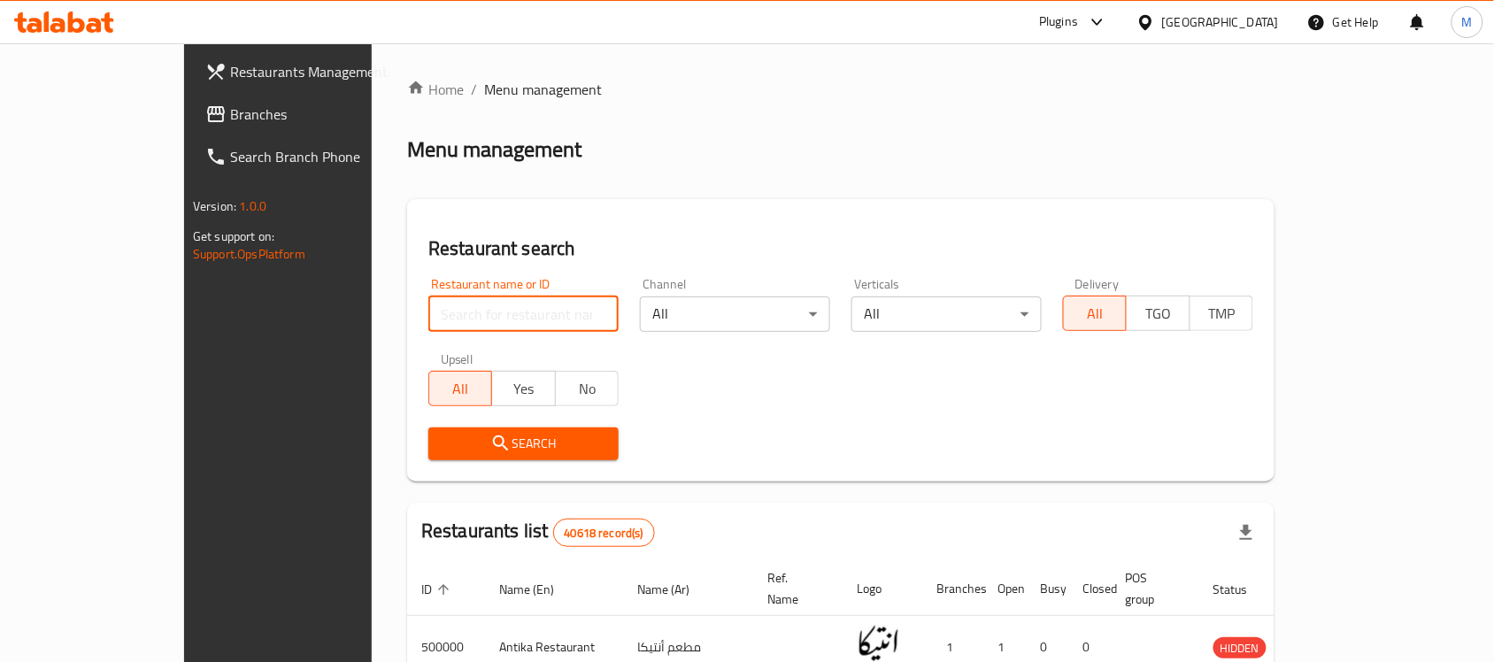
paste input "699399"
type input "699399"
click at [443, 449] on span "Search" at bounding box center [524, 444] width 162 height 22
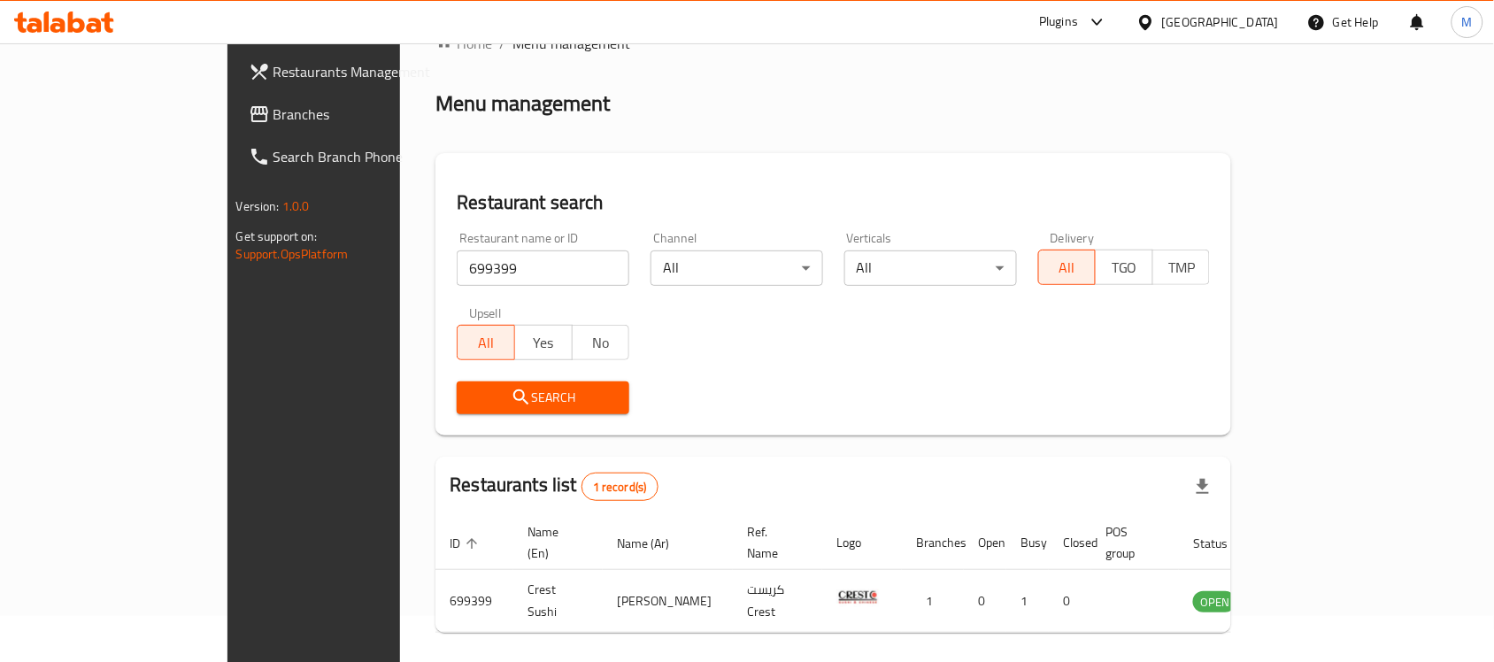
scroll to position [93, 0]
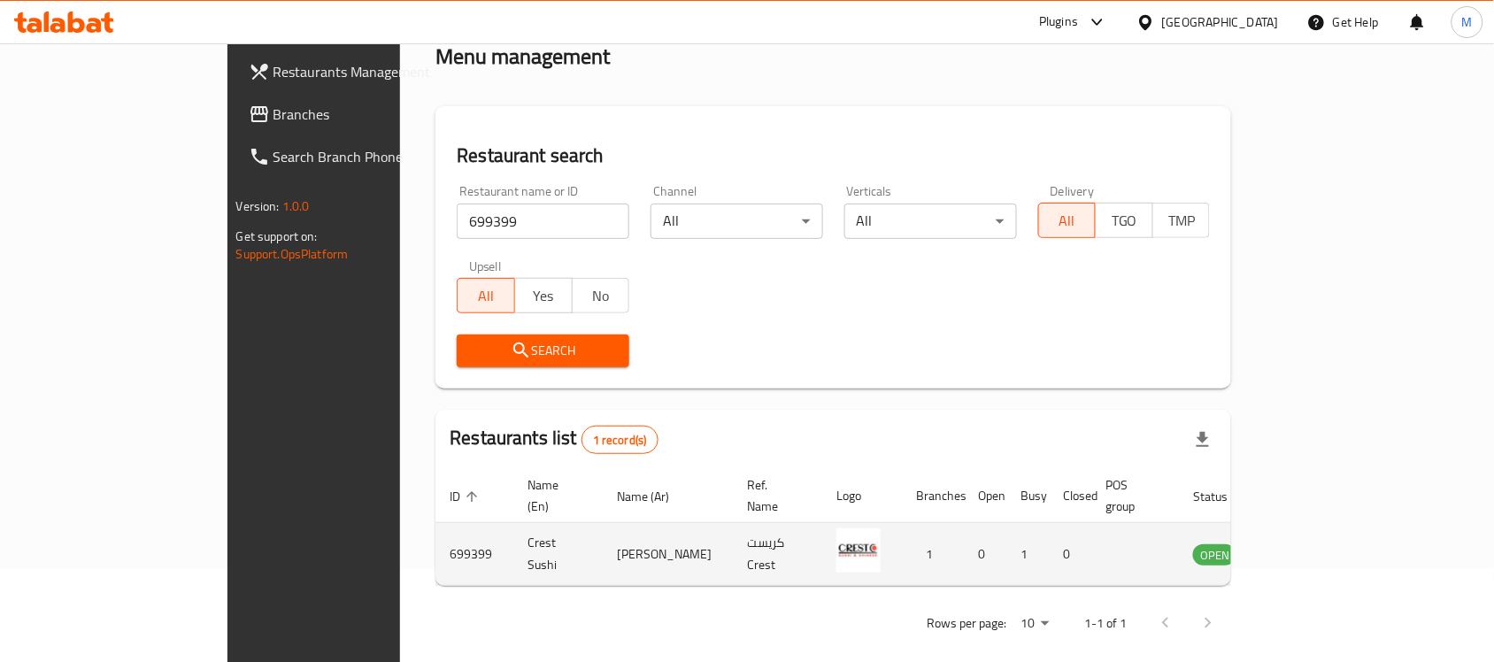
click at [1307, 543] on icon "enhanced table" at bounding box center [1296, 553] width 21 height 21
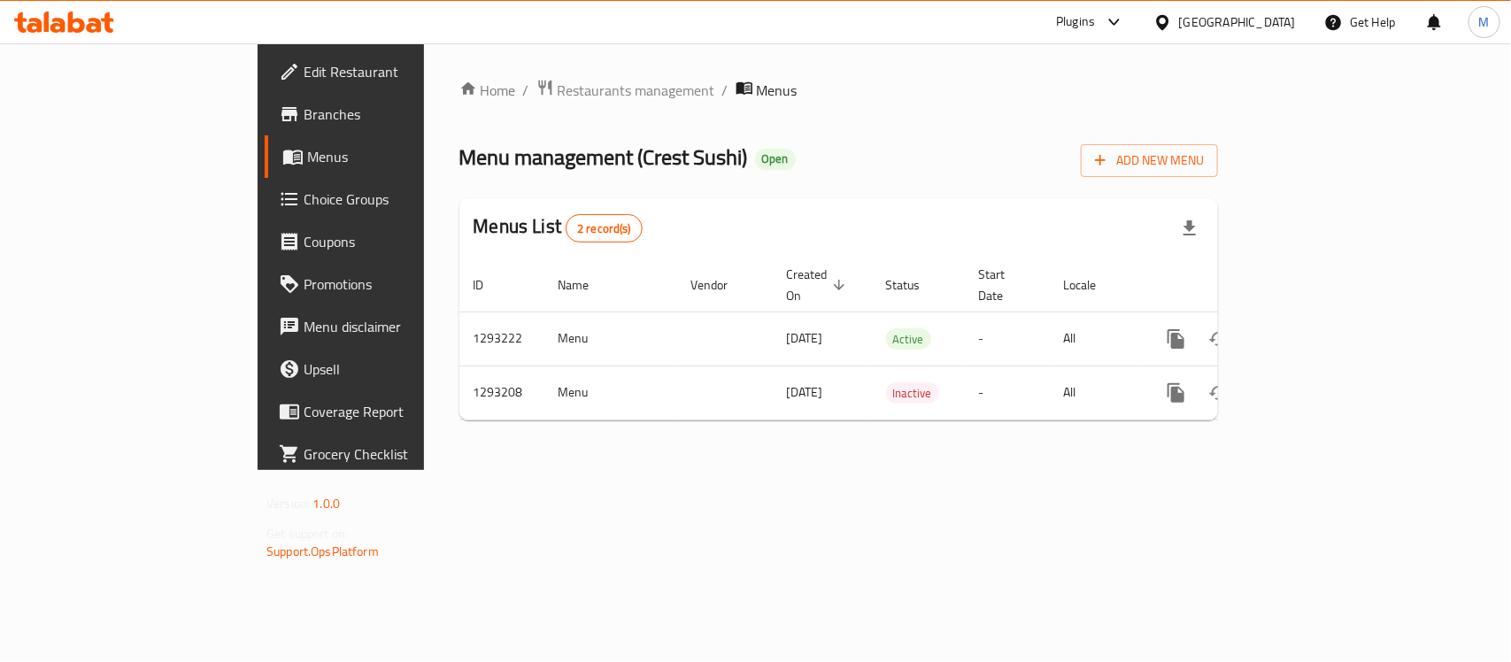
click at [304, 104] on span "Branches" at bounding box center [400, 114] width 192 height 21
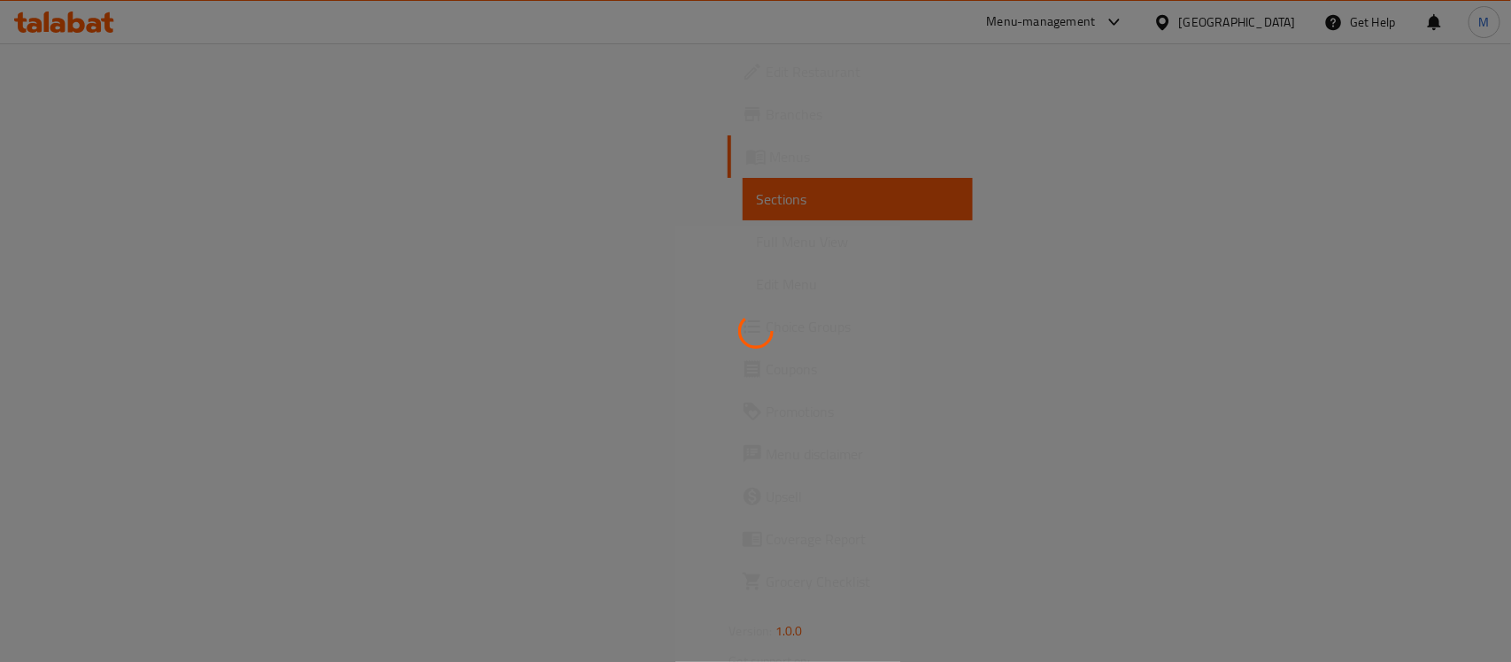
click at [715, 103] on div at bounding box center [755, 331] width 1511 height 662
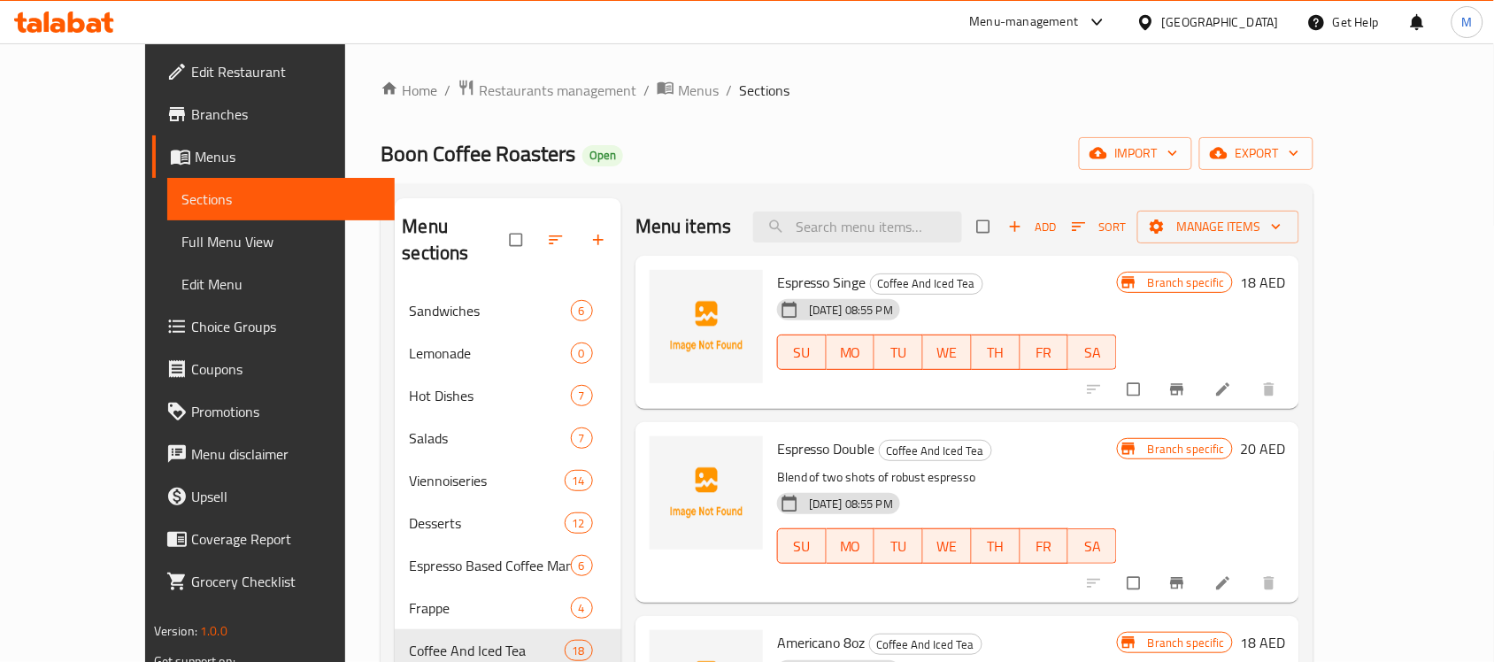
click at [195, 156] on span "Menus" at bounding box center [288, 156] width 186 height 21
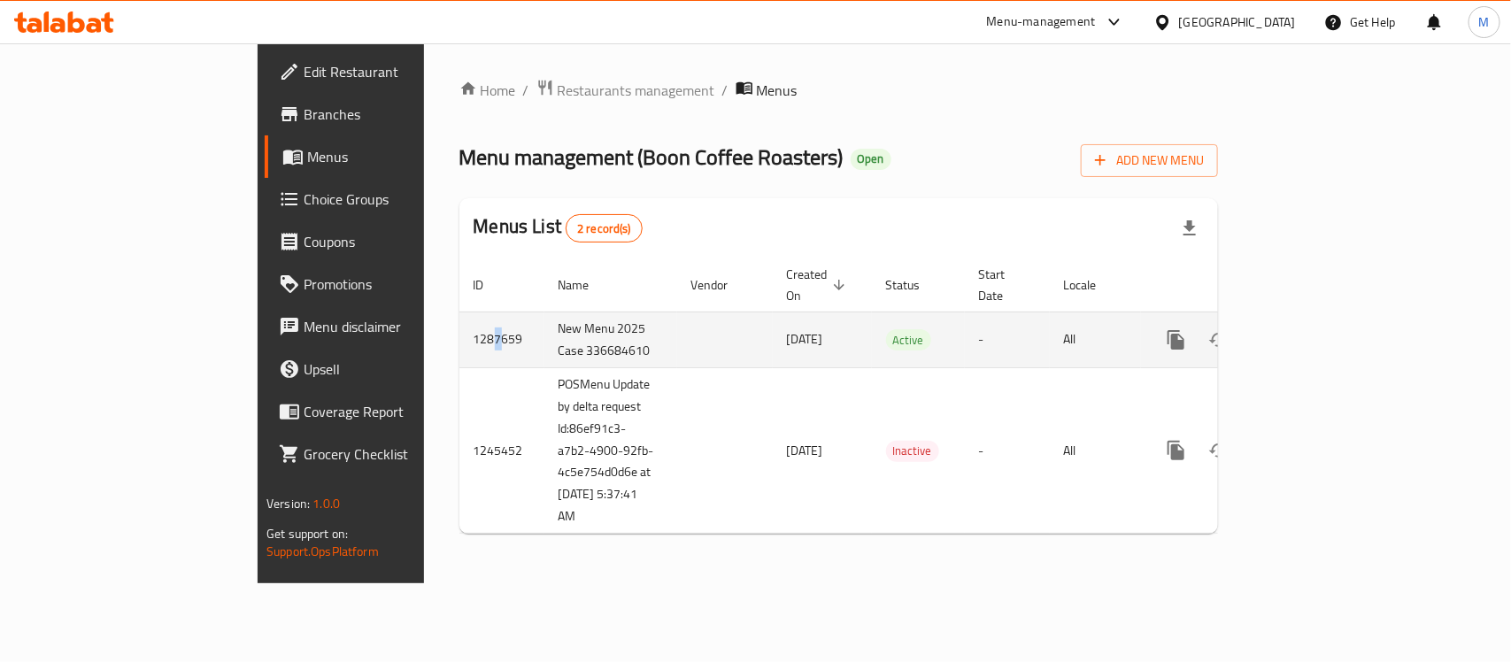
click at [459, 321] on td "1287659" at bounding box center [501, 340] width 85 height 56
click at [544, 333] on td "New Menu 2025 Case 336684610" at bounding box center [610, 340] width 133 height 56
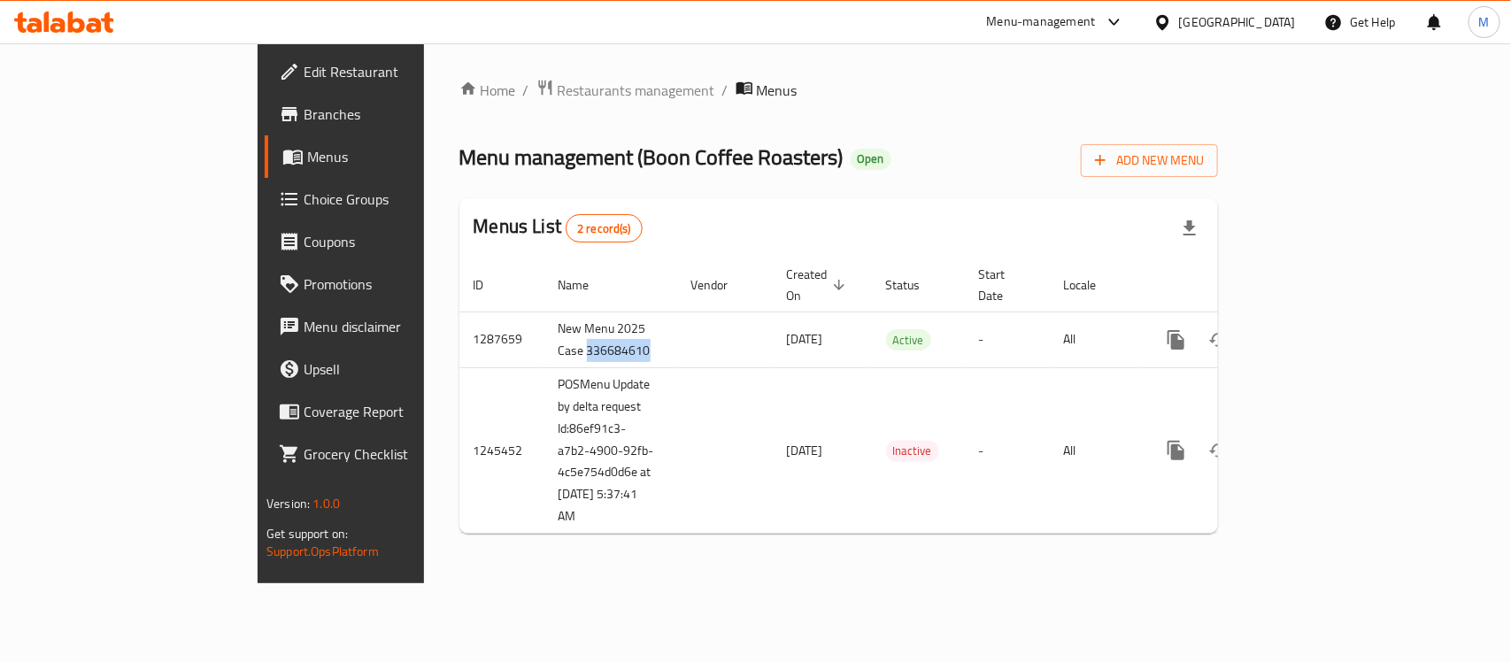
copy td "336684610"
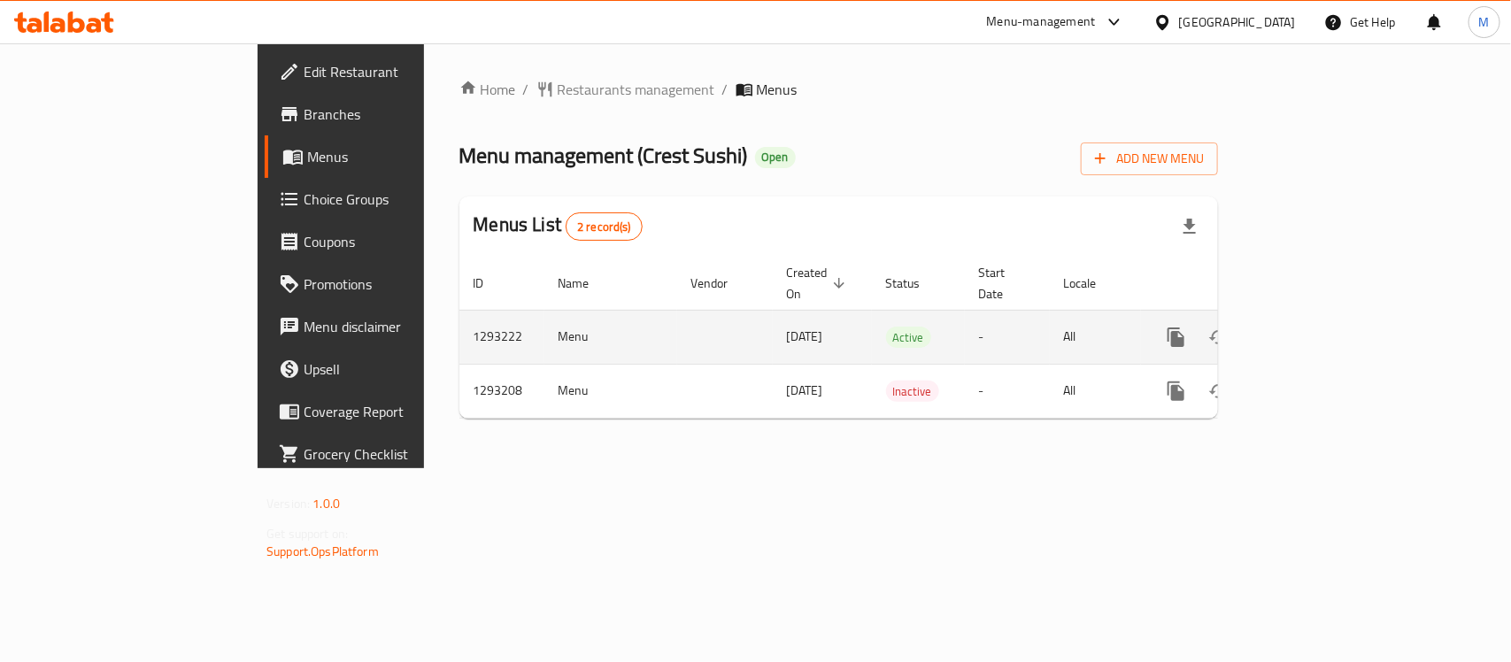
click at [1314, 327] on icon "enhanced table" at bounding box center [1303, 337] width 21 height 21
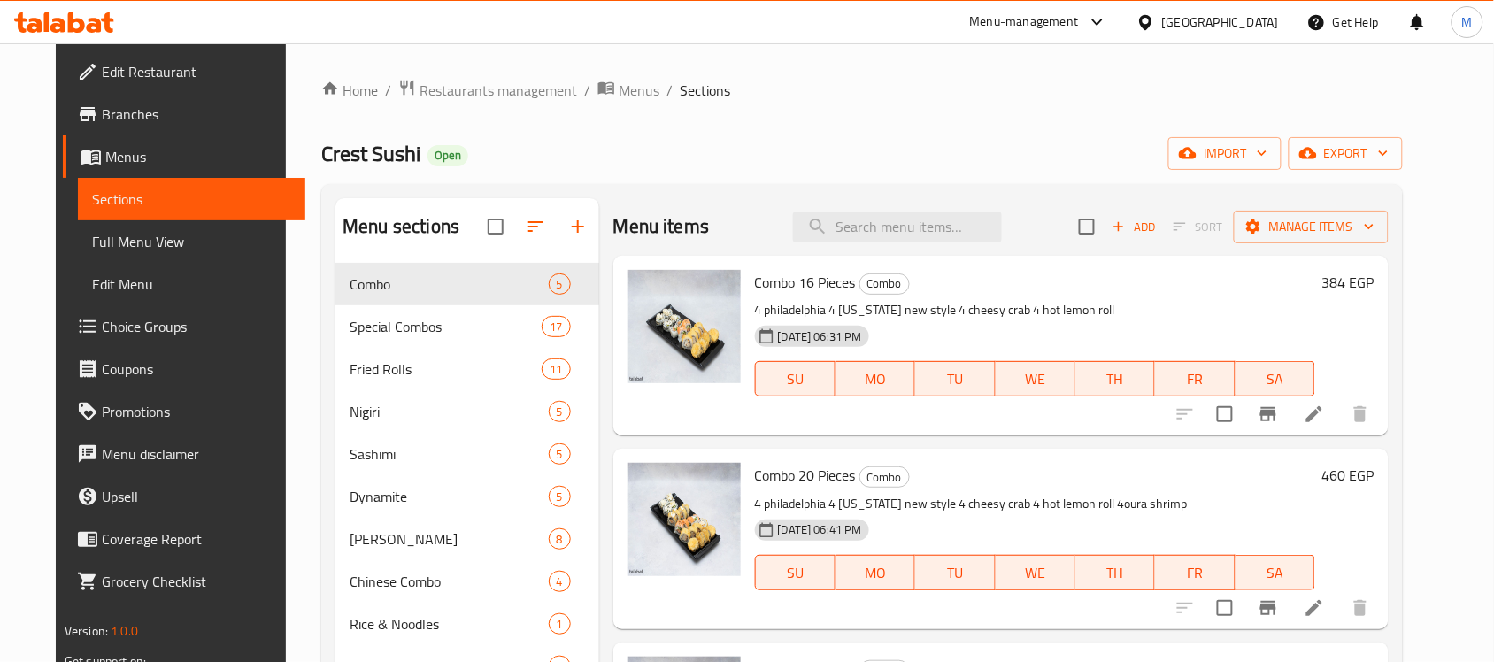
click at [102, 104] on span "Branches" at bounding box center [196, 114] width 189 height 21
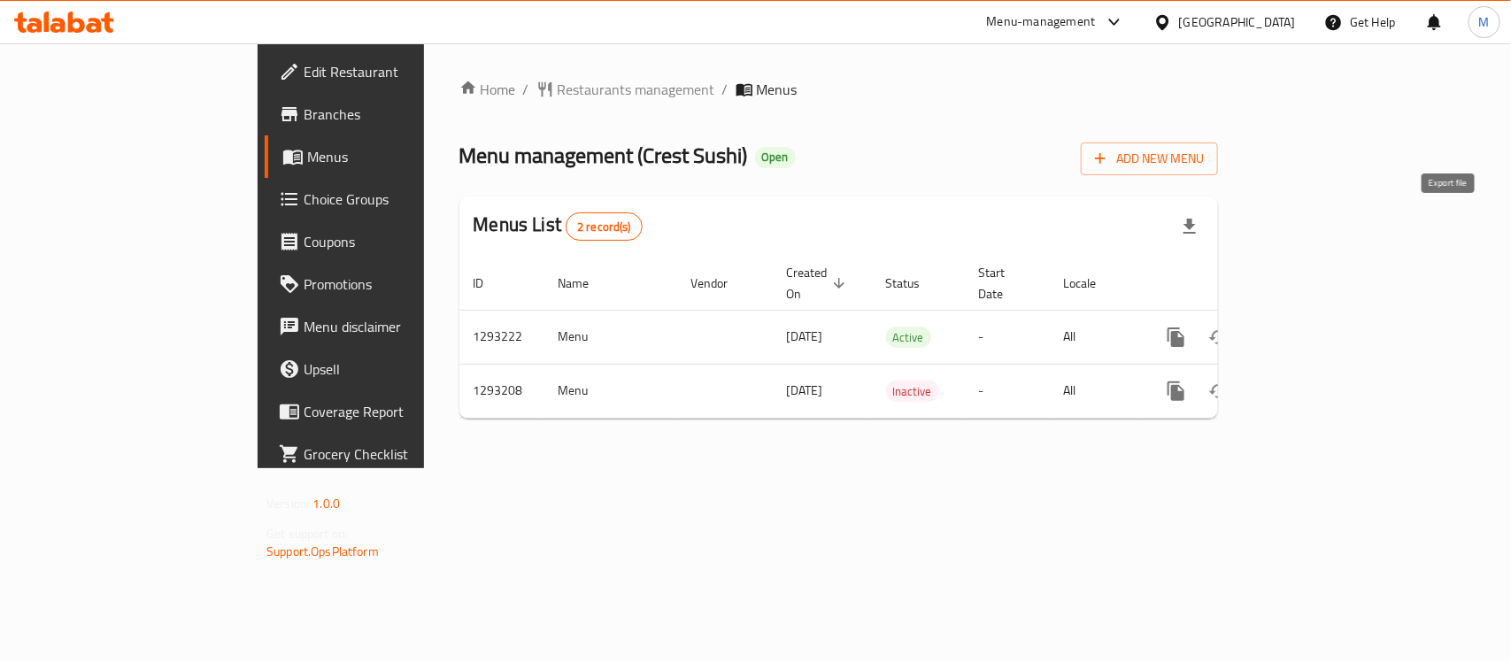
click at [1200, 236] on icon "button" at bounding box center [1189, 226] width 21 height 21
click at [917, 215] on div "Menus List 2 record(s)" at bounding box center [838, 226] width 758 height 60
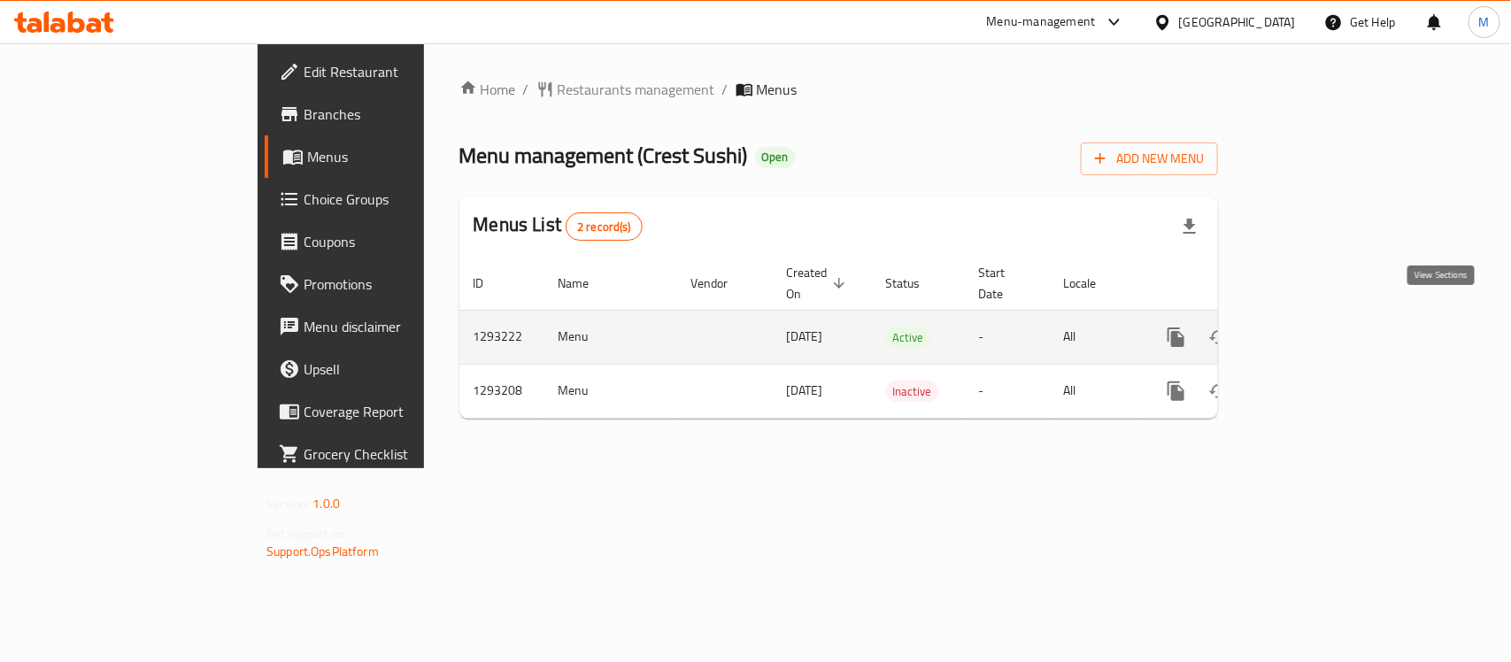
click at [1314, 327] on icon "enhanced table" at bounding box center [1303, 337] width 21 height 21
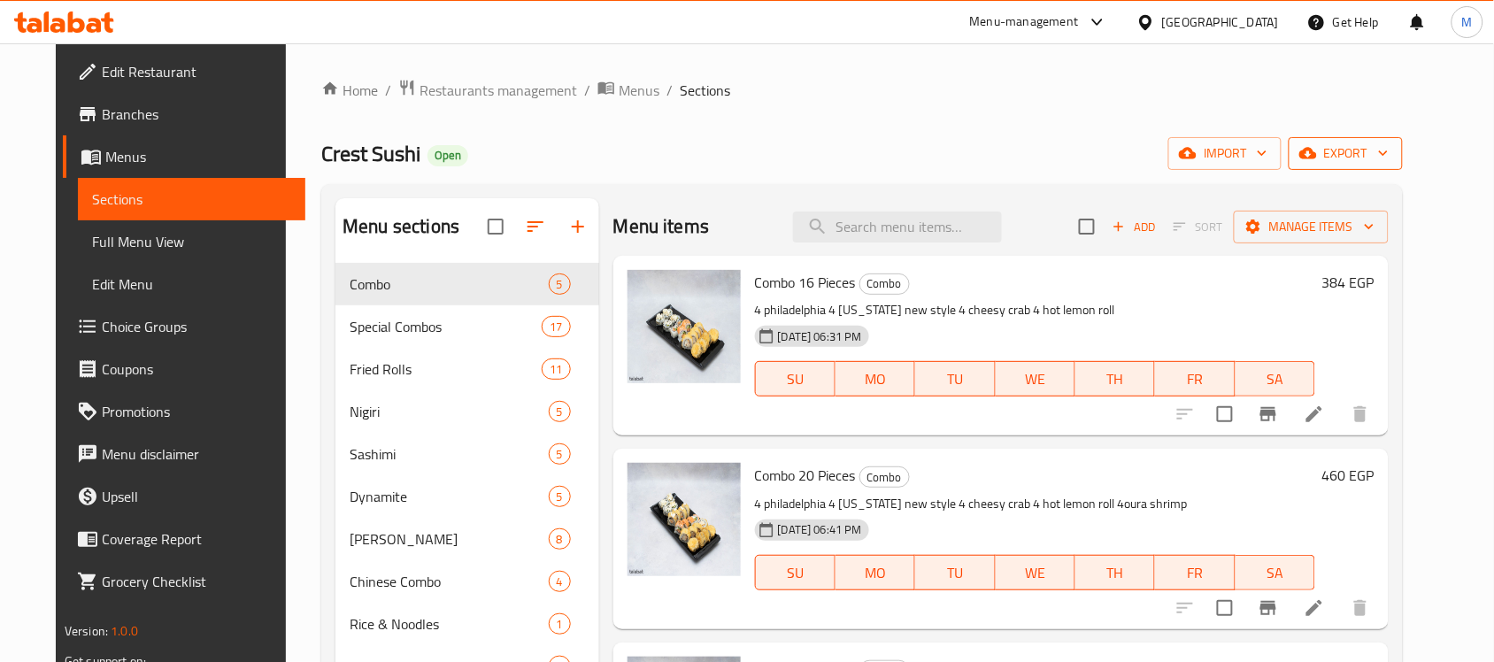
click at [1392, 150] on icon "button" at bounding box center [1383, 153] width 18 height 18
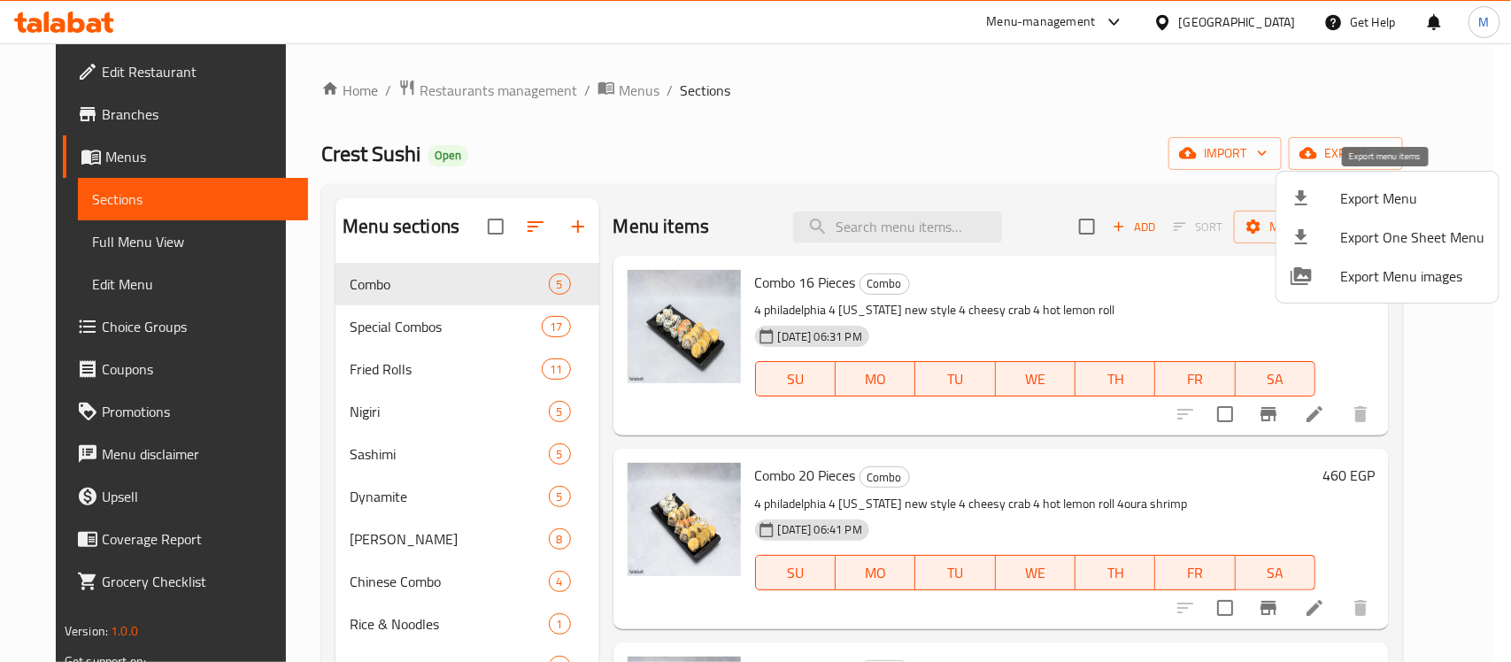
click at [1408, 192] on span "Export Menu" at bounding box center [1412, 198] width 144 height 21
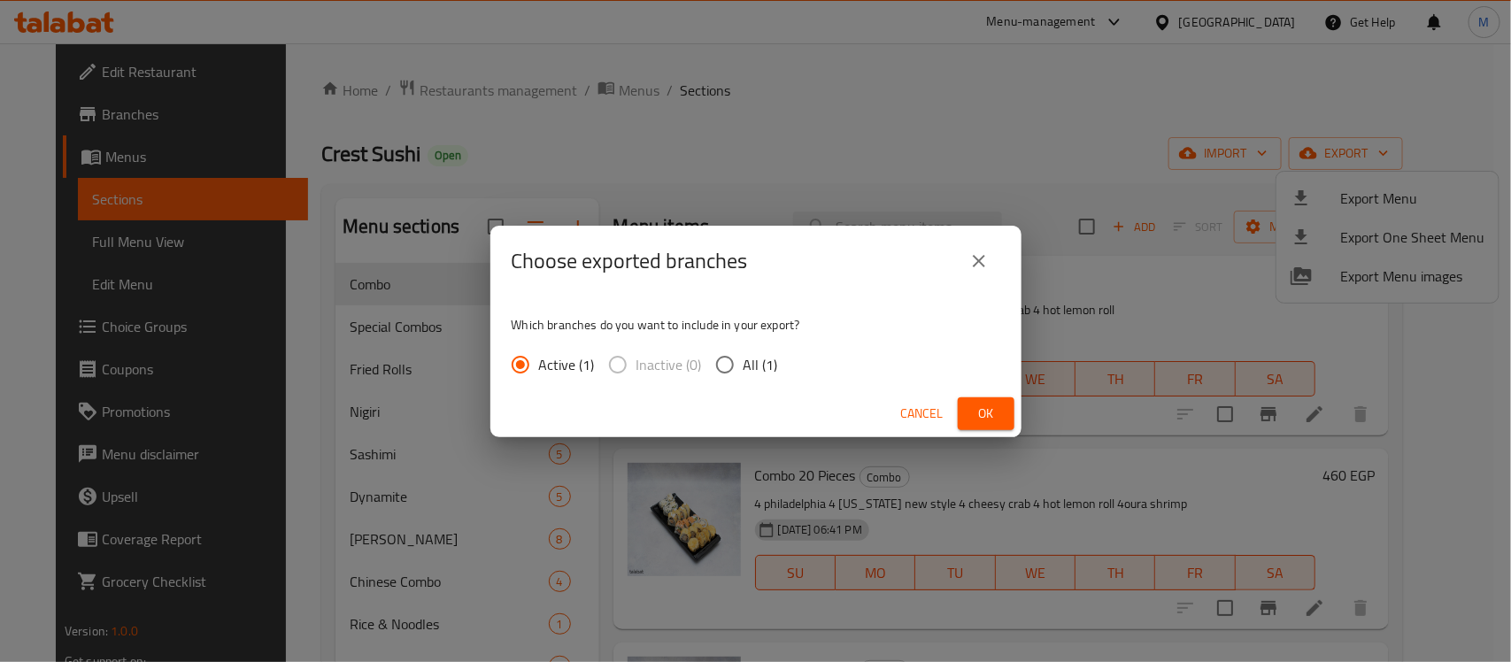
click at [743, 361] on span "All (1)" at bounding box center [760, 364] width 35 height 21
click at [742, 361] on input "All (1)" at bounding box center [724, 364] width 37 height 37
radio input "true"
click at [979, 404] on span "Ok" at bounding box center [986, 414] width 28 height 22
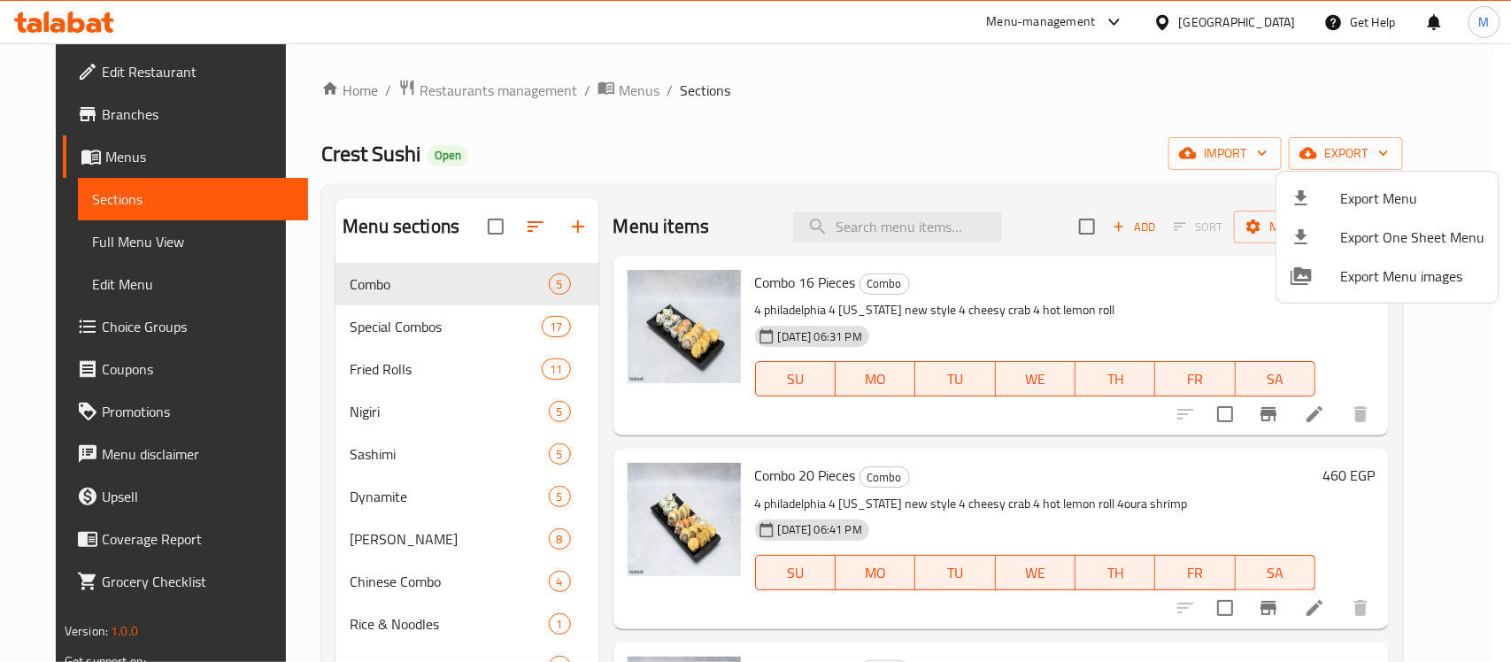
click at [752, 169] on div at bounding box center [755, 331] width 1511 height 662
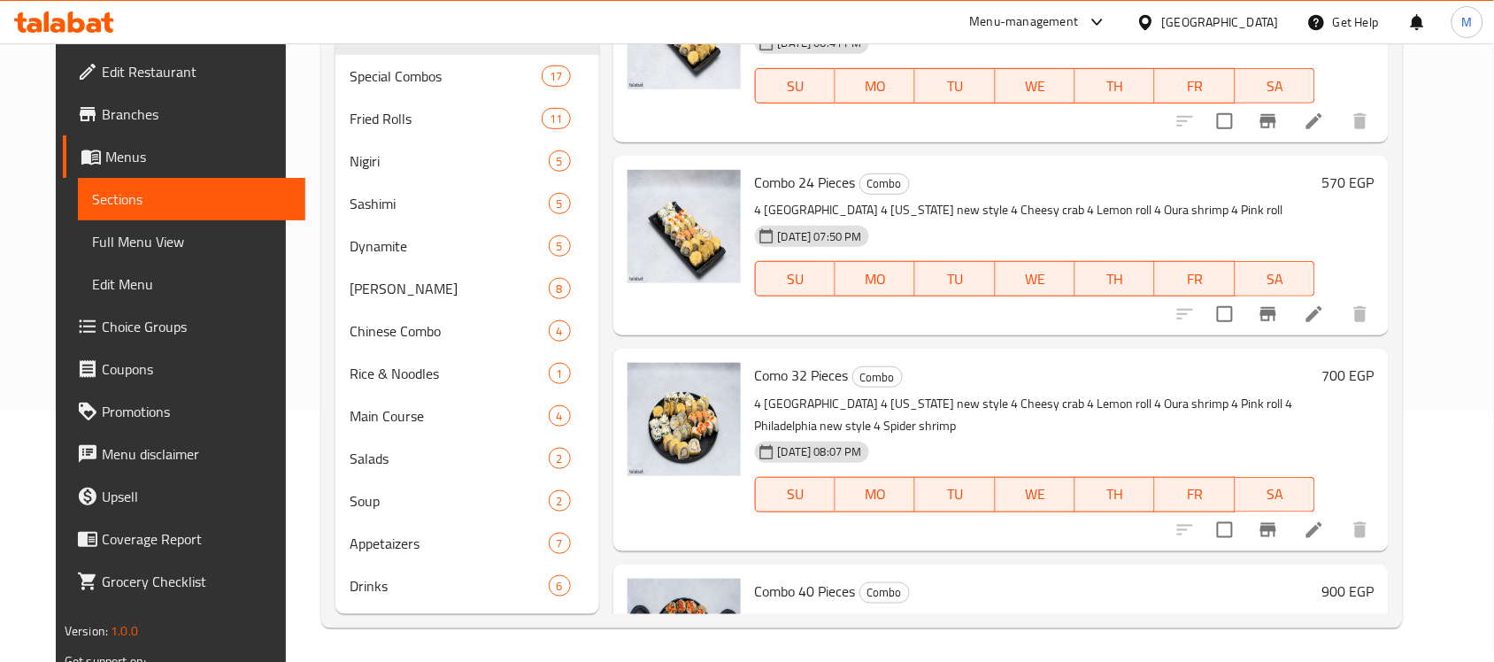
scroll to position [389, 0]
